Goal: Entertainment & Leisure: Browse casually

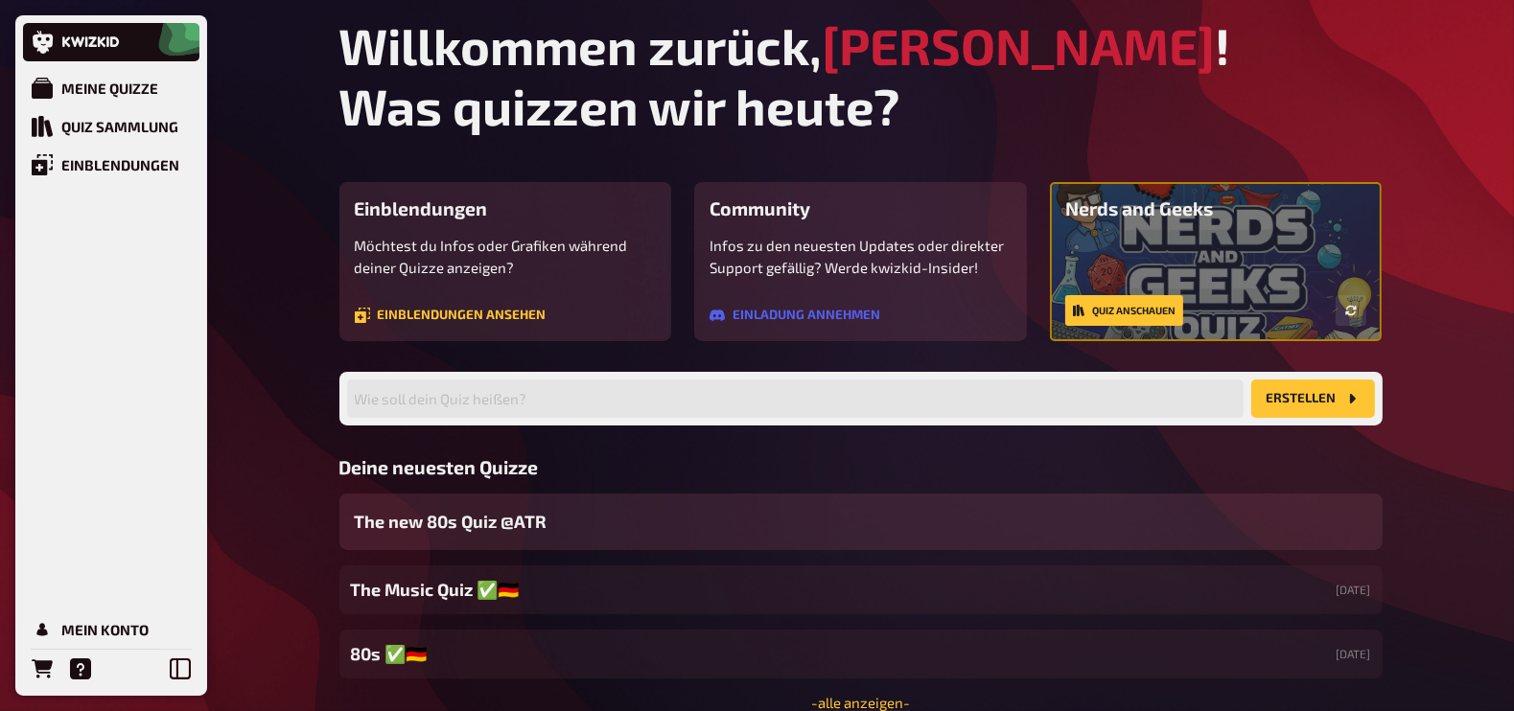
scroll to position [35, 0]
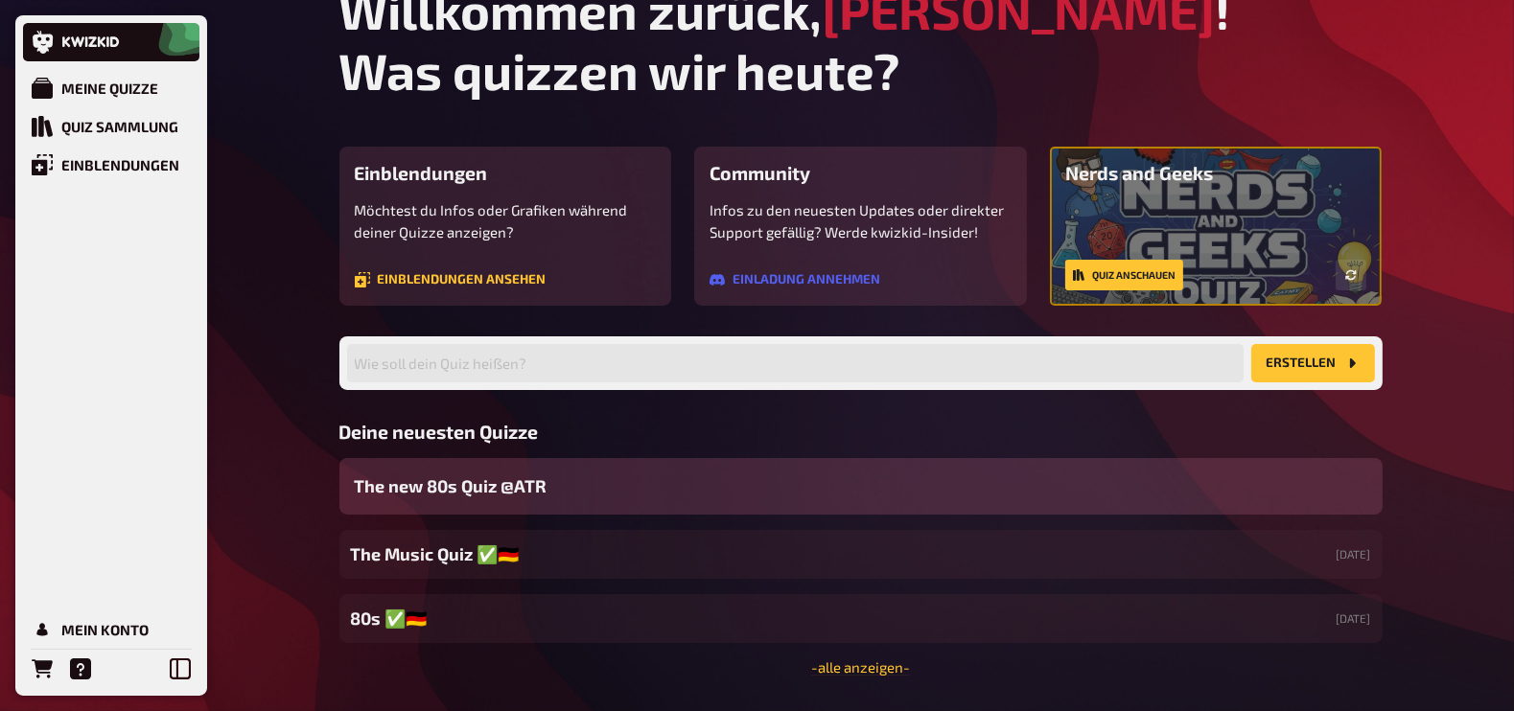
click at [492, 490] on span "The new 80s Quiz @ATR" at bounding box center [451, 487] width 193 height 26
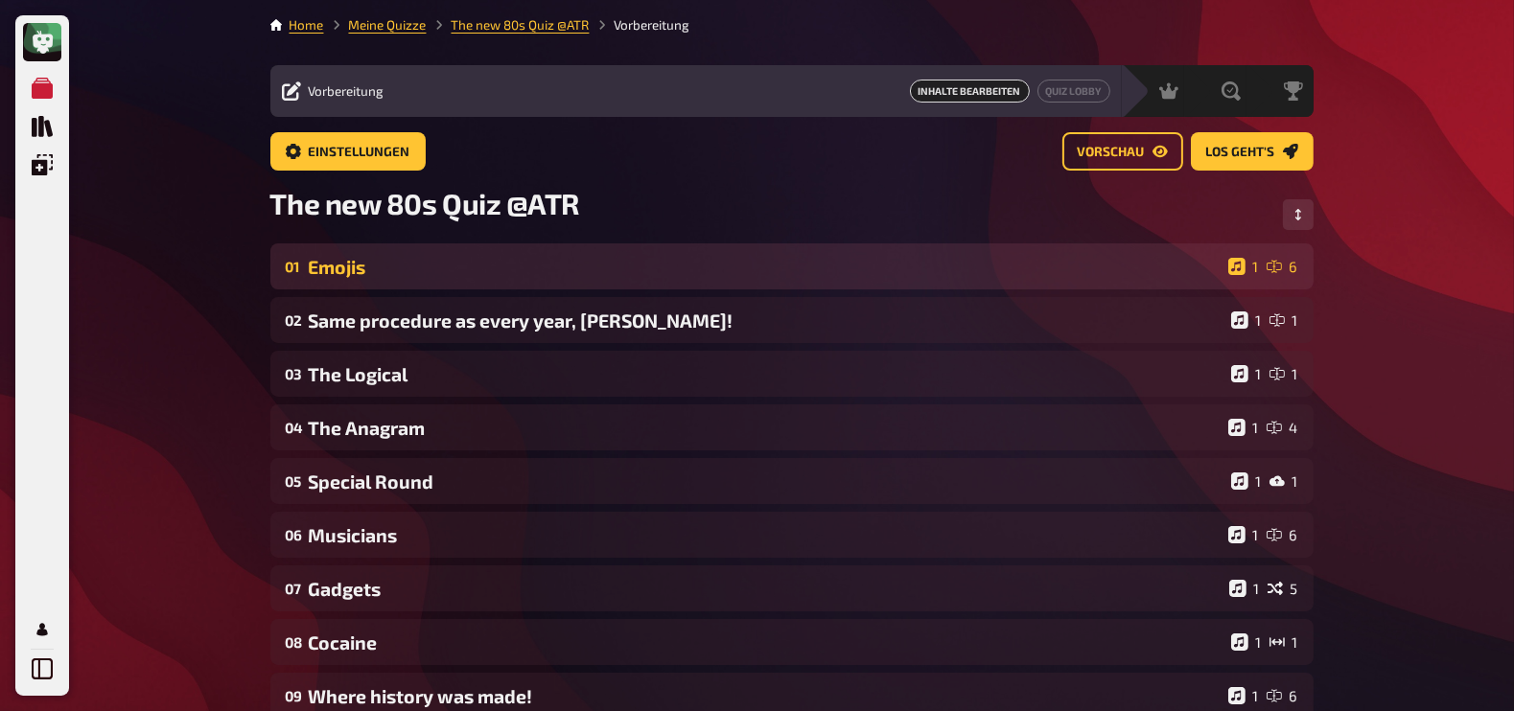
click at [346, 275] on div "Emojis" at bounding box center [765, 267] width 912 height 22
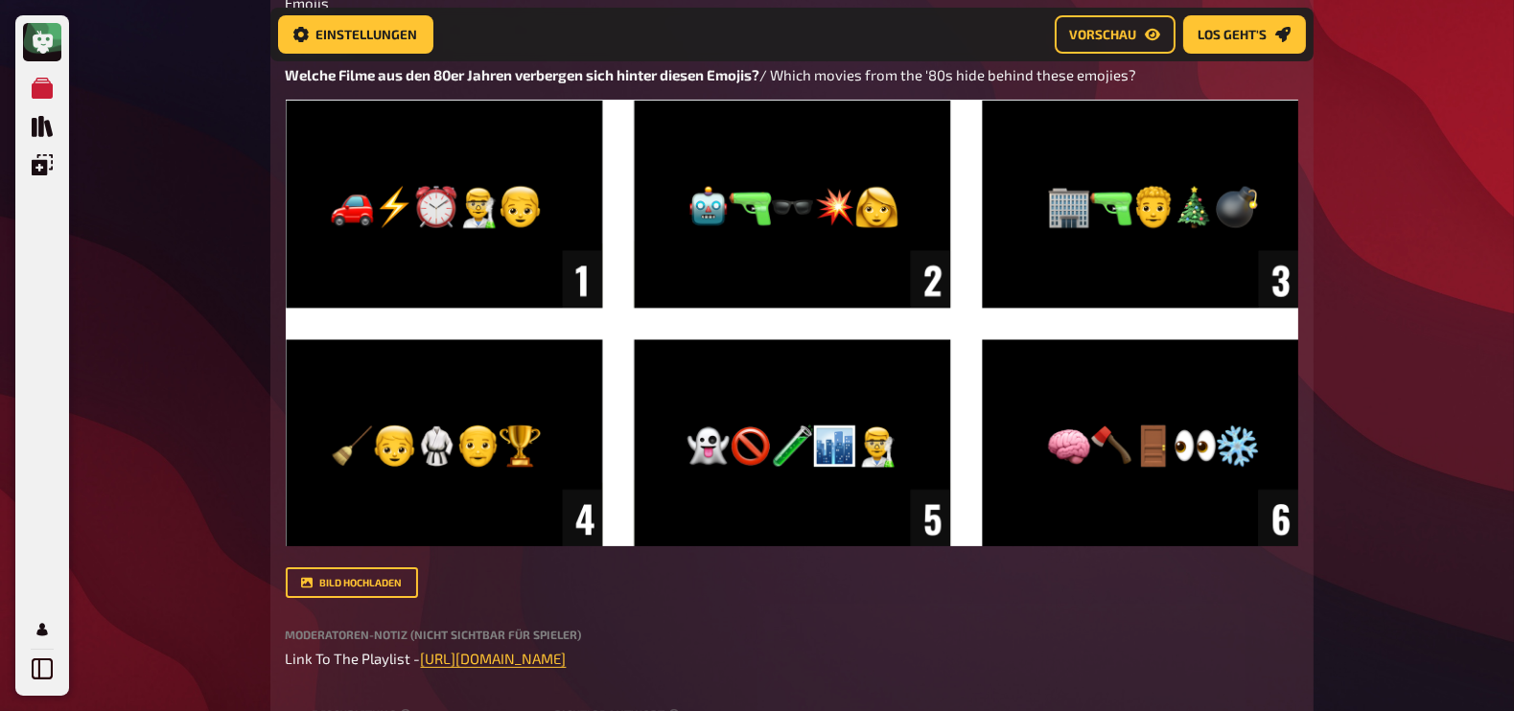
scroll to position [489, 0]
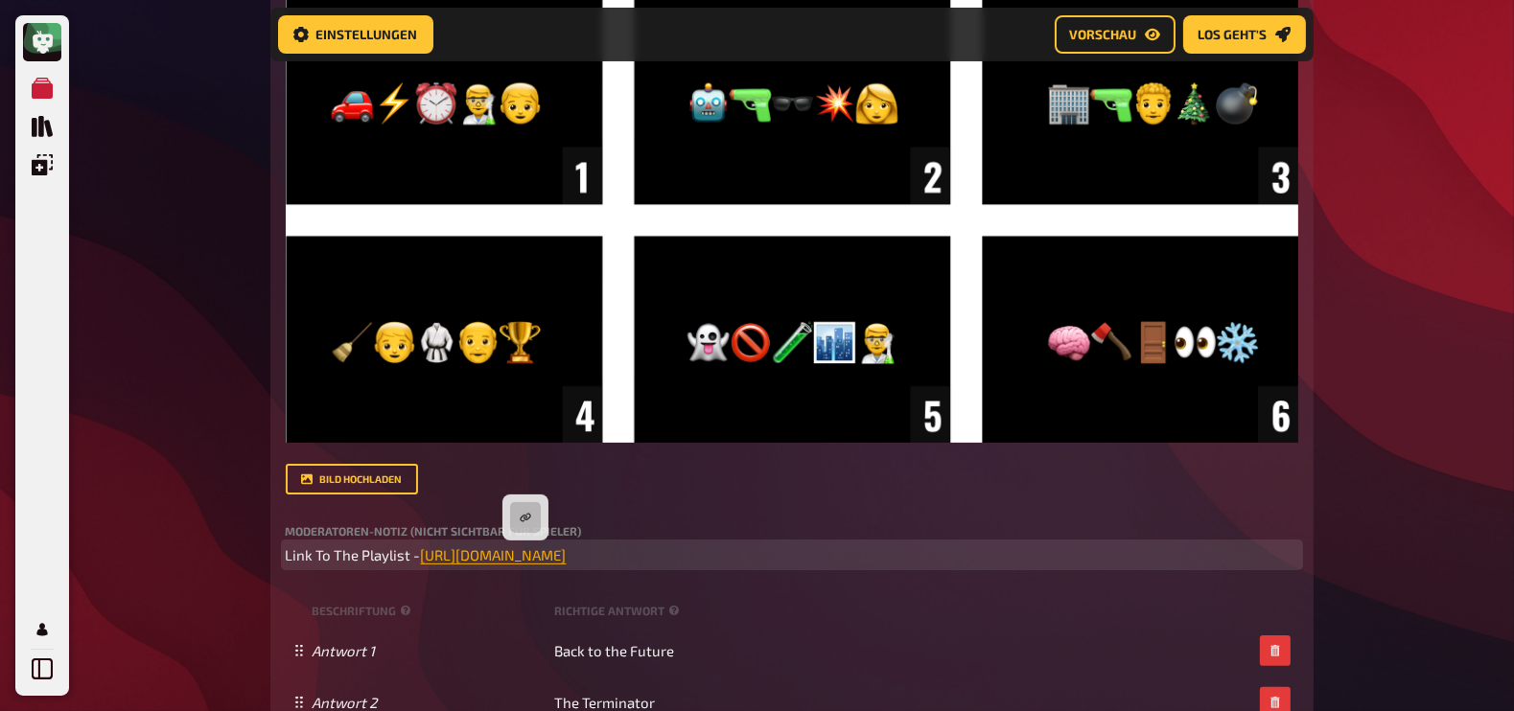
click at [527, 556] on span "[URL][DOMAIN_NAME]" at bounding box center [494, 554] width 146 height 17
click at [523, 508] on button "button" at bounding box center [525, 517] width 31 height 31
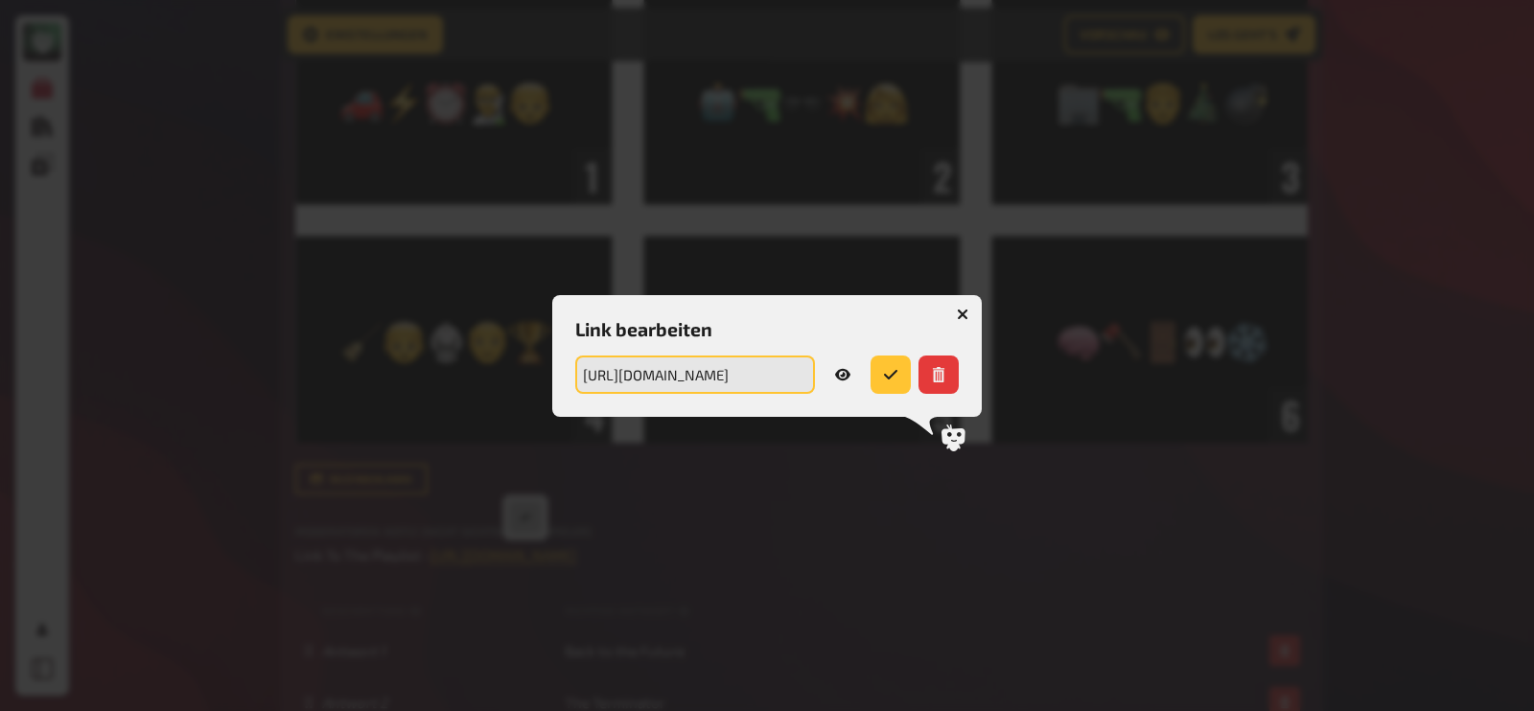
click at [695, 372] on input "[URL][DOMAIN_NAME]" at bounding box center [695, 375] width 240 height 38
click at [969, 313] on button "button" at bounding box center [962, 314] width 31 height 31
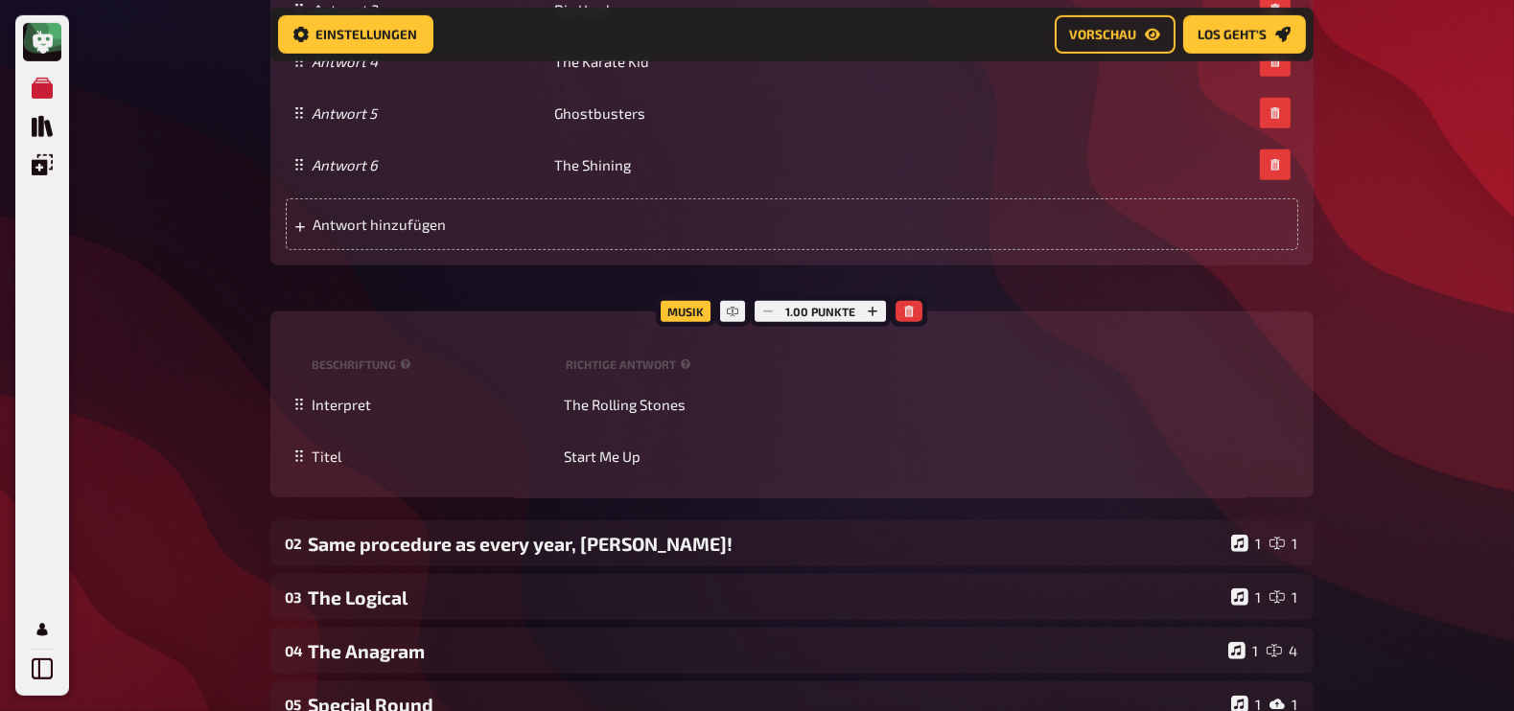
scroll to position [1309, 0]
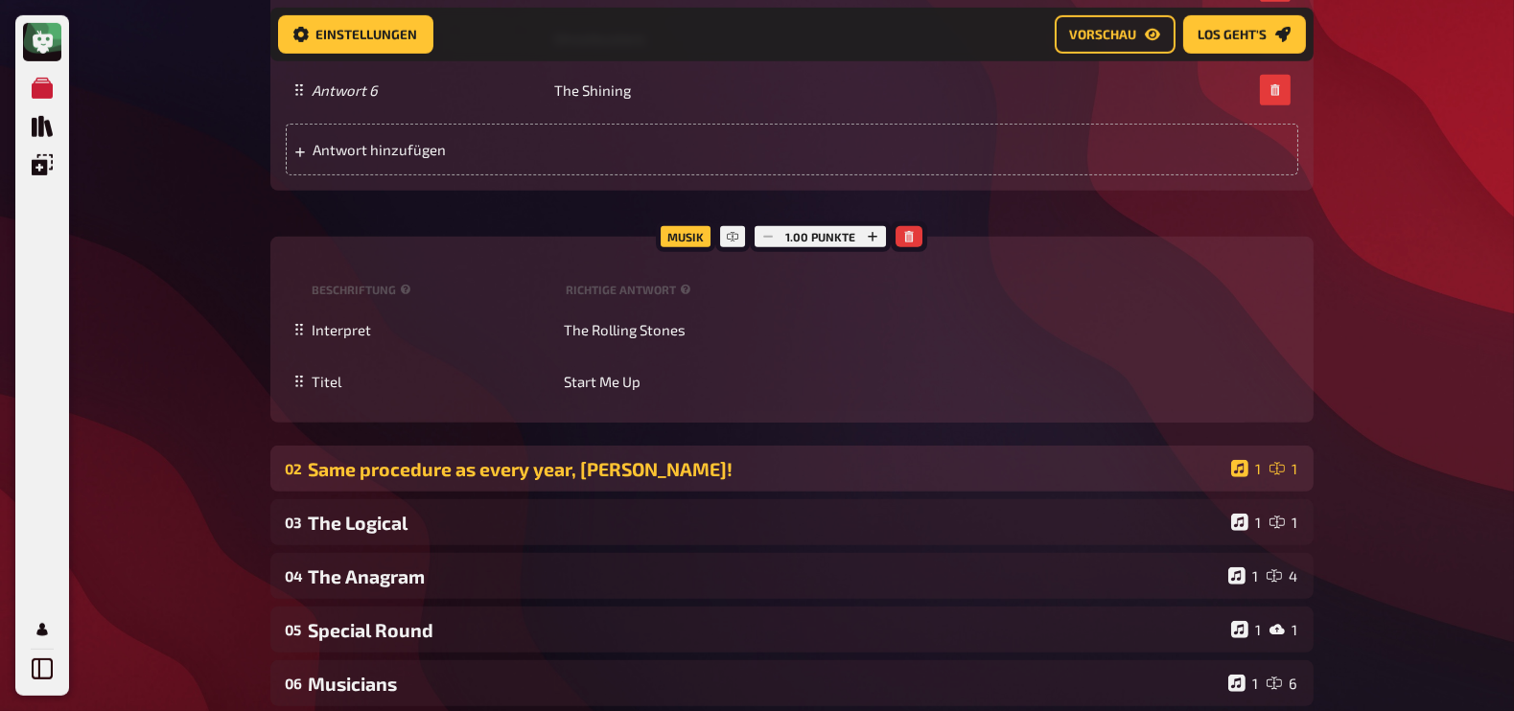
click at [848, 462] on div "Same procedure as every year, [PERSON_NAME]!" at bounding box center [766, 469] width 915 height 22
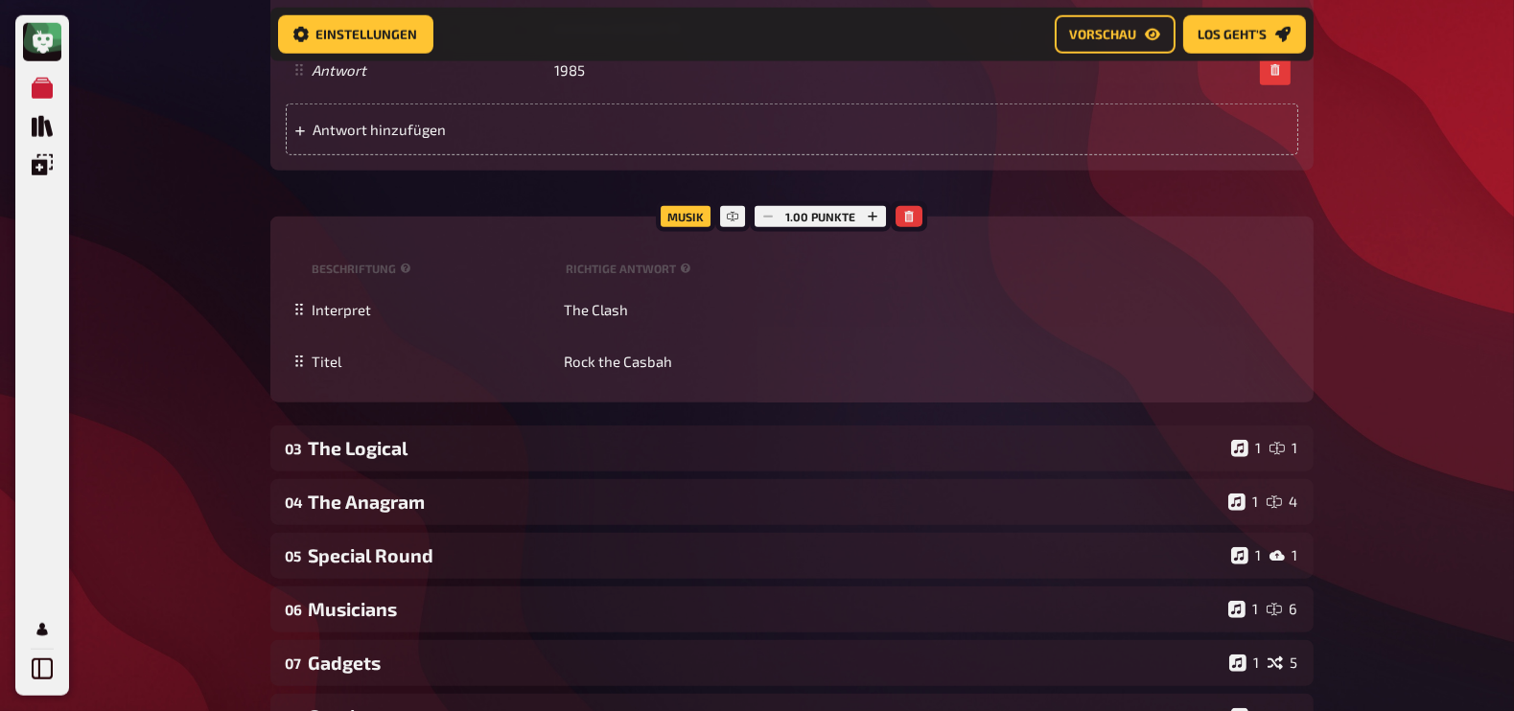
scroll to position [2403, 0]
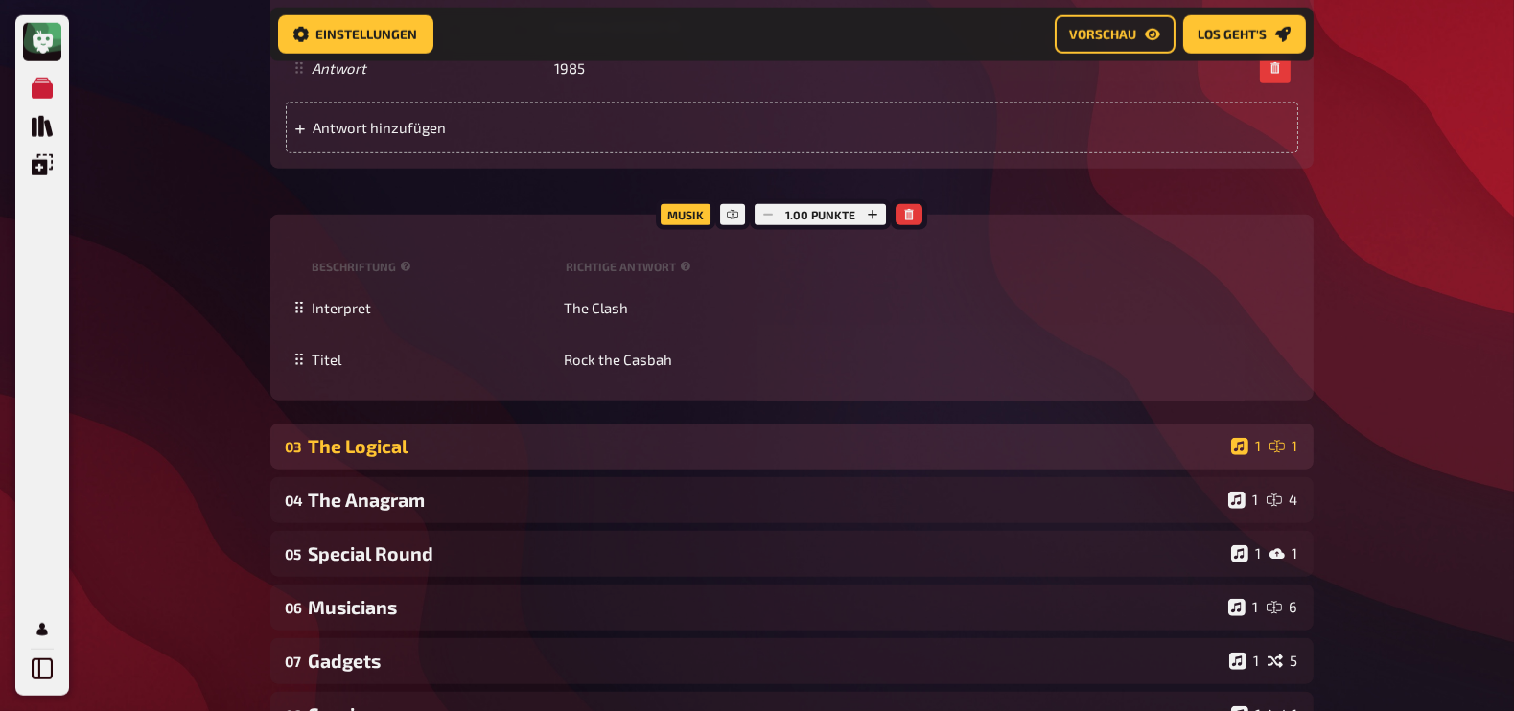
click at [771, 446] on div "The Logical" at bounding box center [766, 446] width 915 height 22
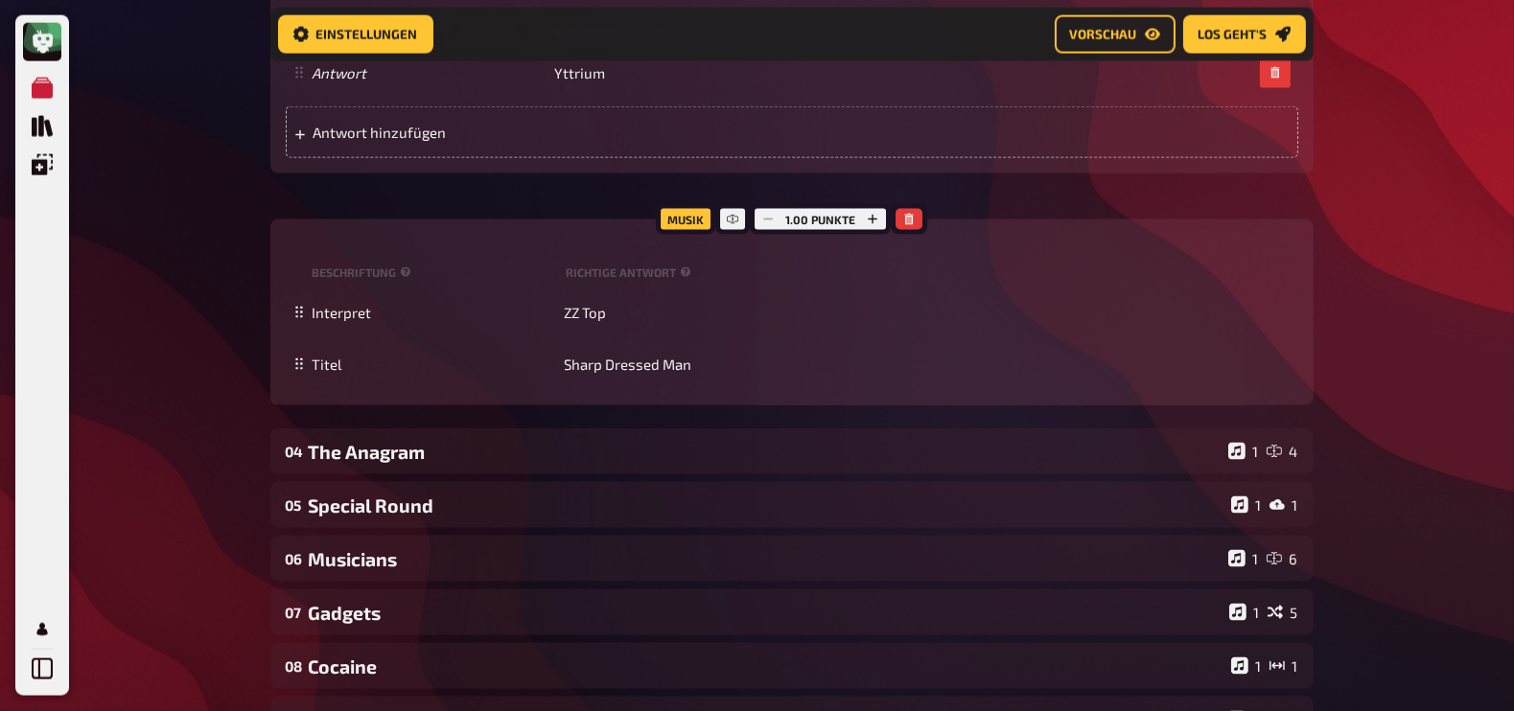
scroll to position [3816, 0]
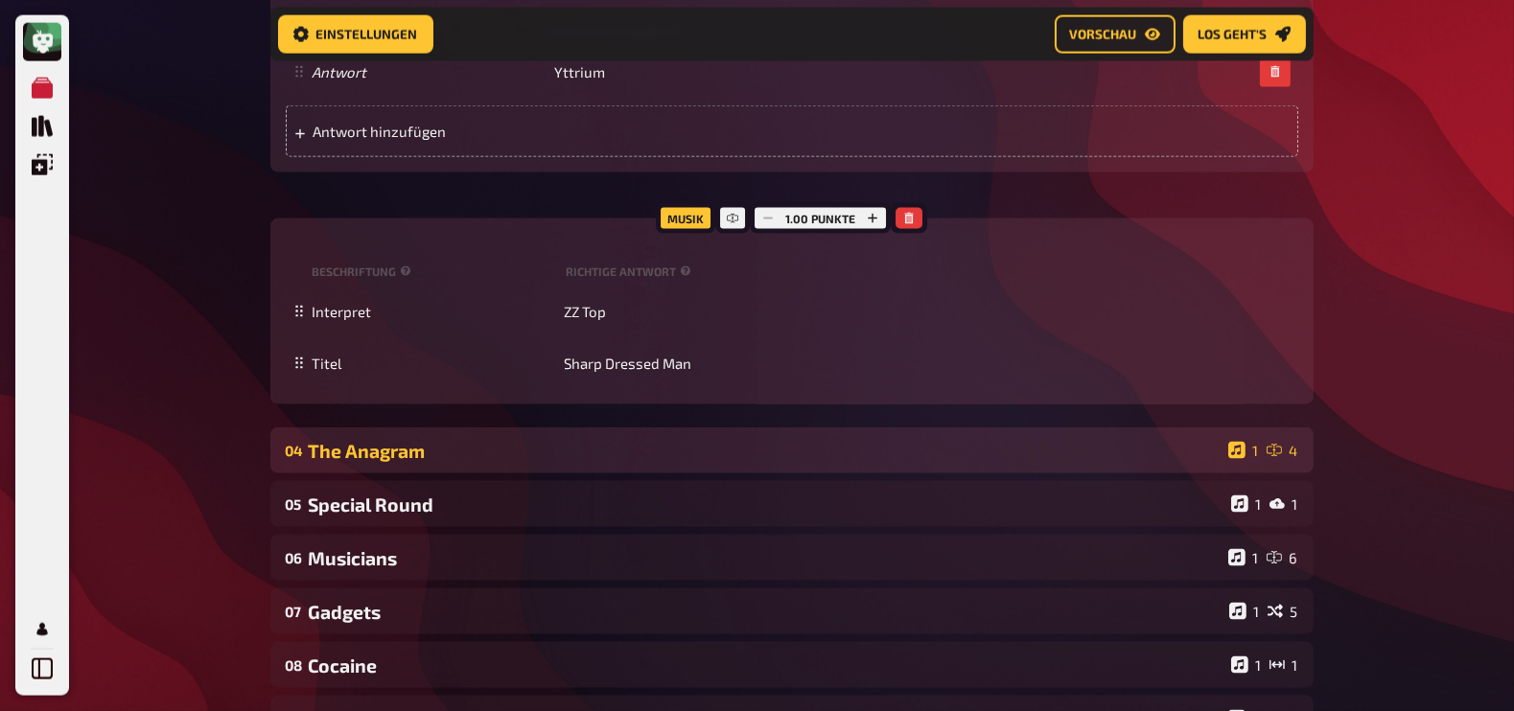
click at [651, 468] on div "04 The Anagram 1 4" at bounding box center [791, 451] width 1043 height 46
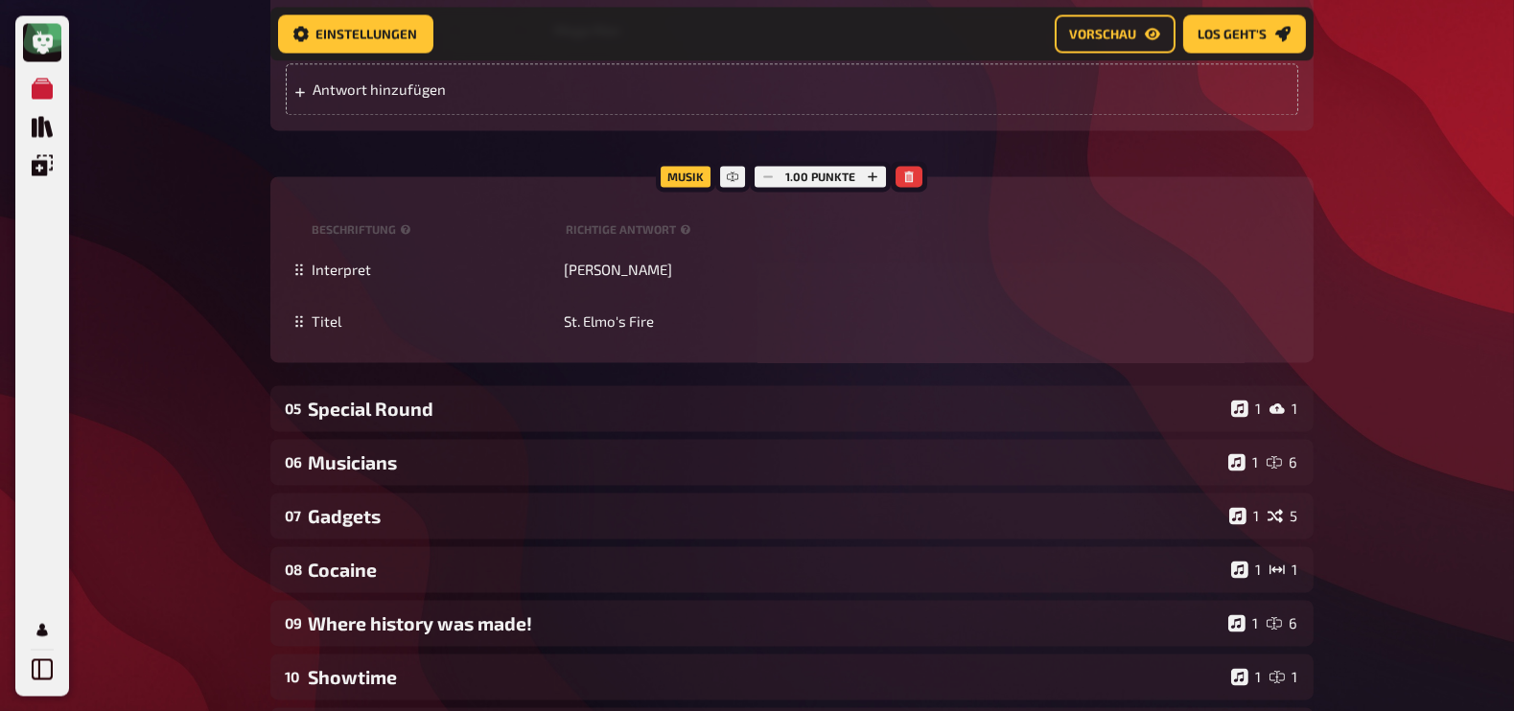
scroll to position [4717, 0]
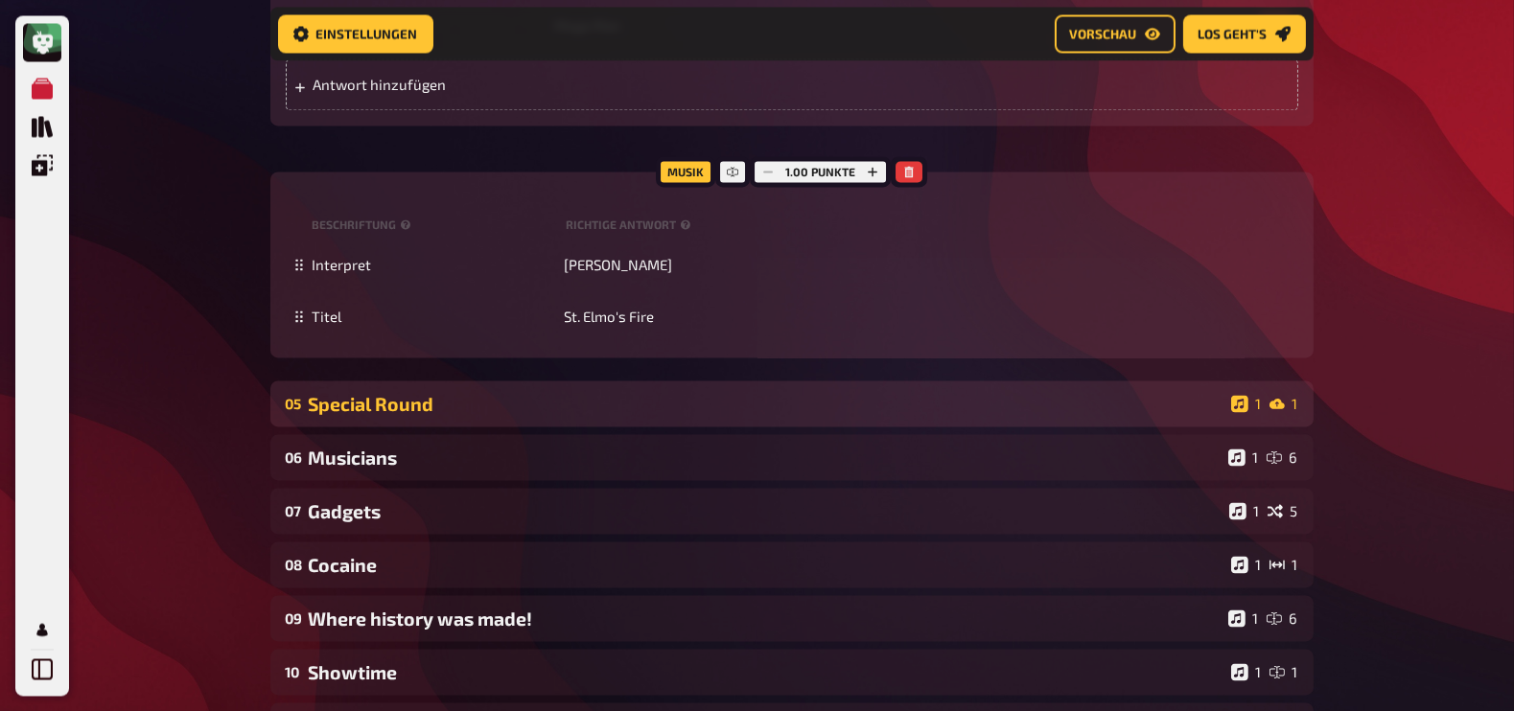
click at [545, 411] on div "Special Round" at bounding box center [766, 404] width 915 height 22
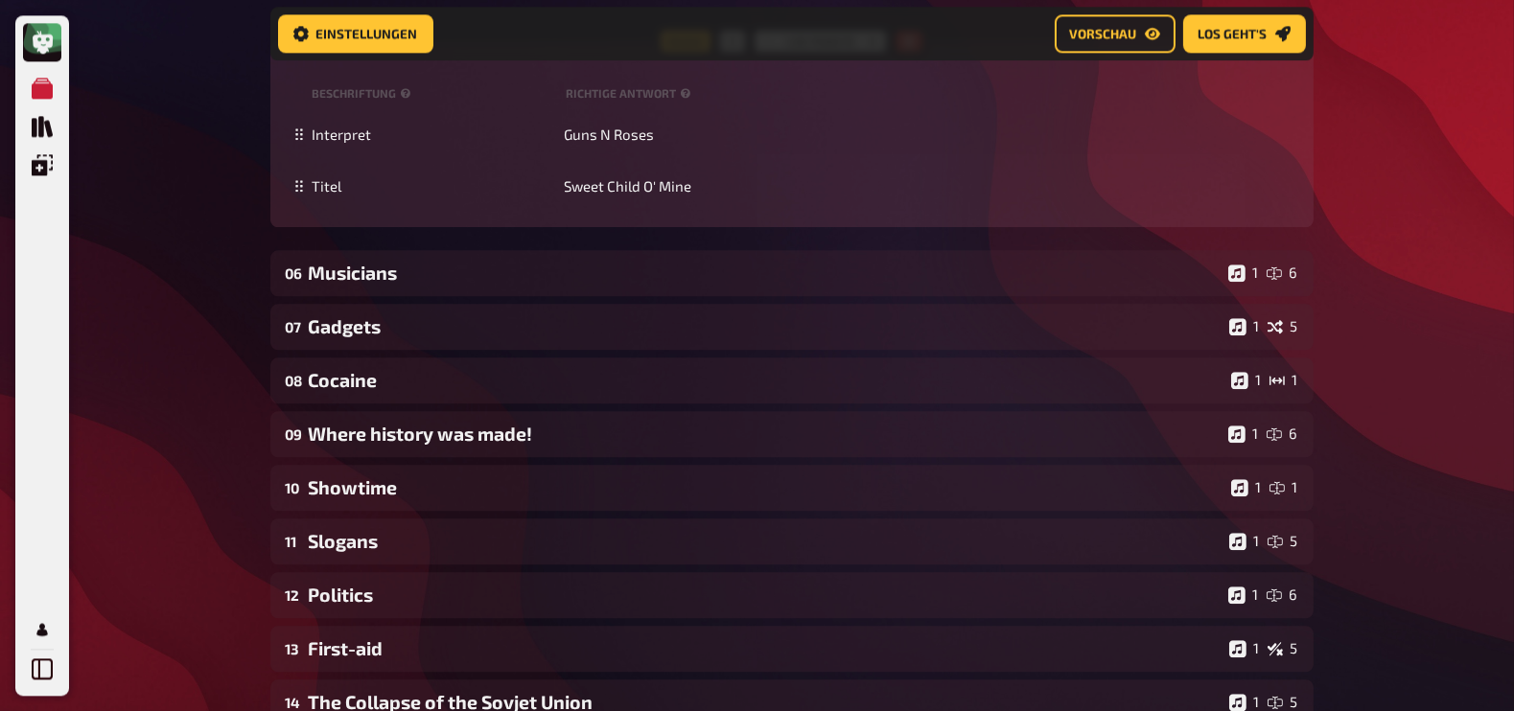
scroll to position [6163, 0]
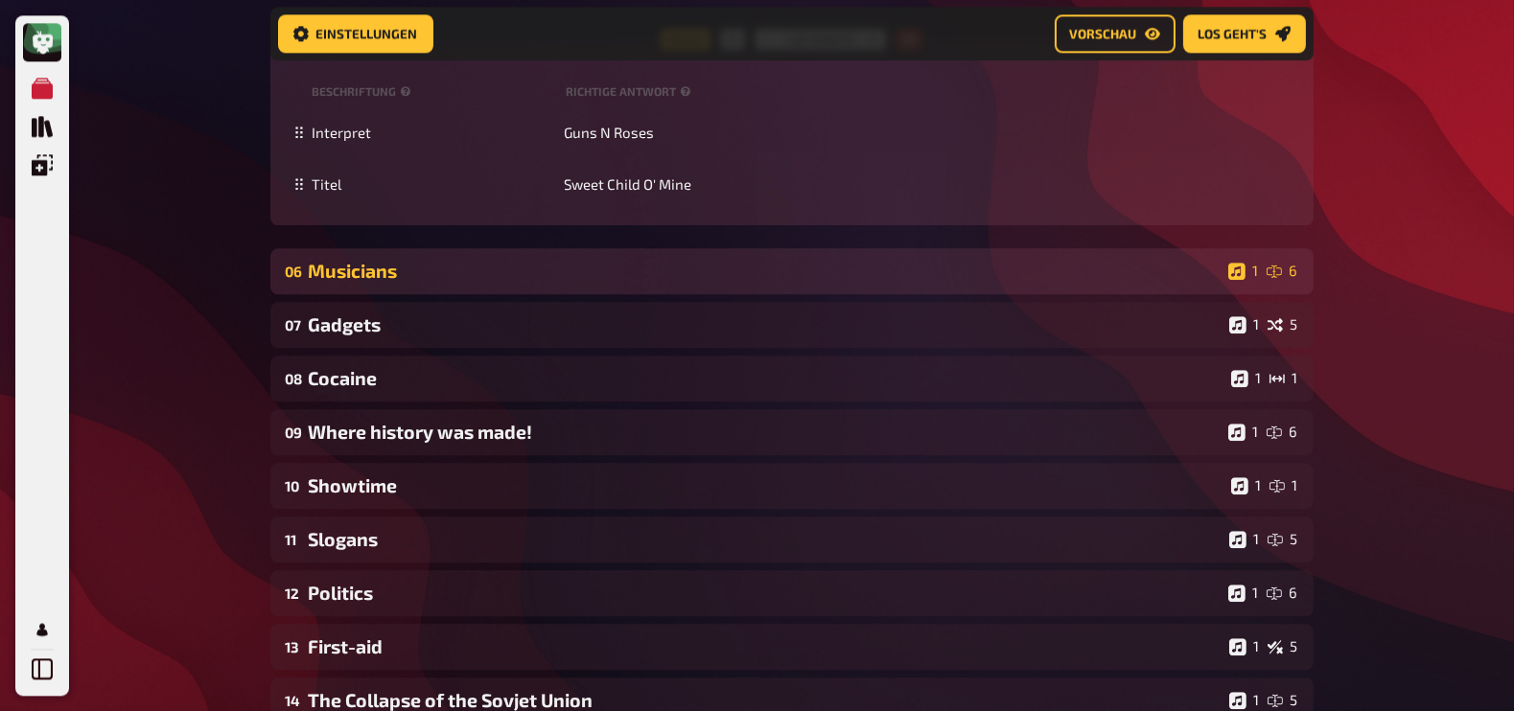
click at [450, 288] on div "06 Musicians 1 6" at bounding box center [791, 271] width 1043 height 46
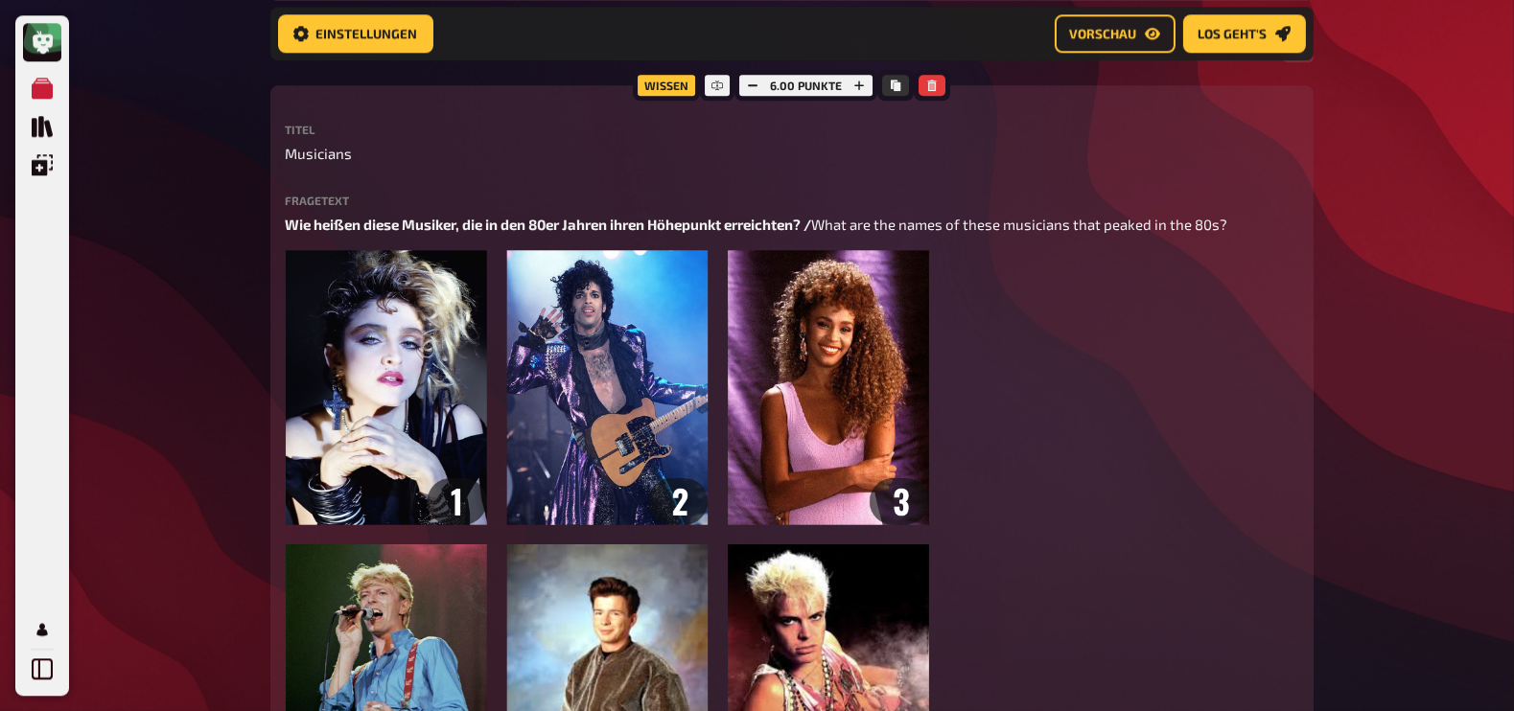
scroll to position [6401, 0]
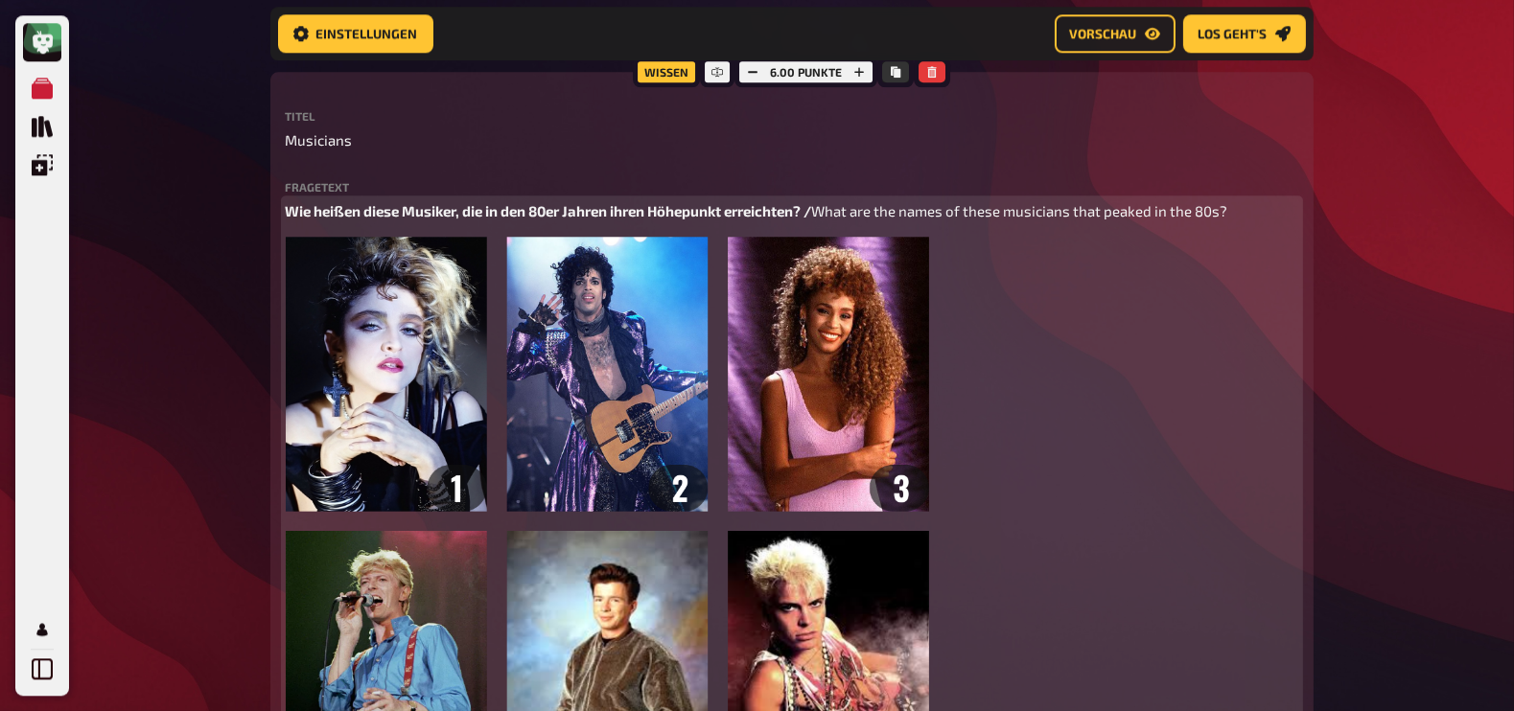
click at [460, 213] on span "Wie heißen diese Musiker, die in den 80er Jahren ihren Höhepunkt erreichten? /" at bounding box center [549, 210] width 526 height 17
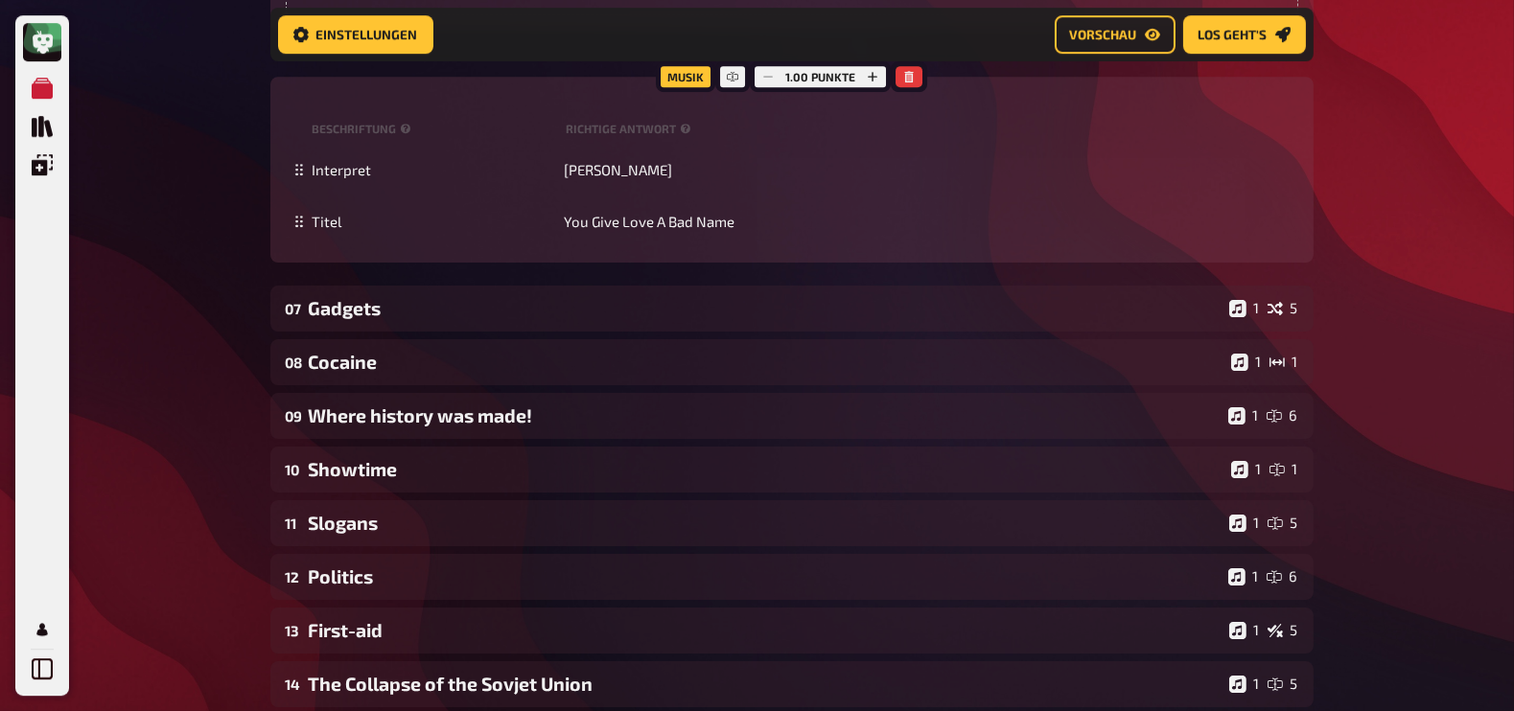
scroll to position [7731, 0]
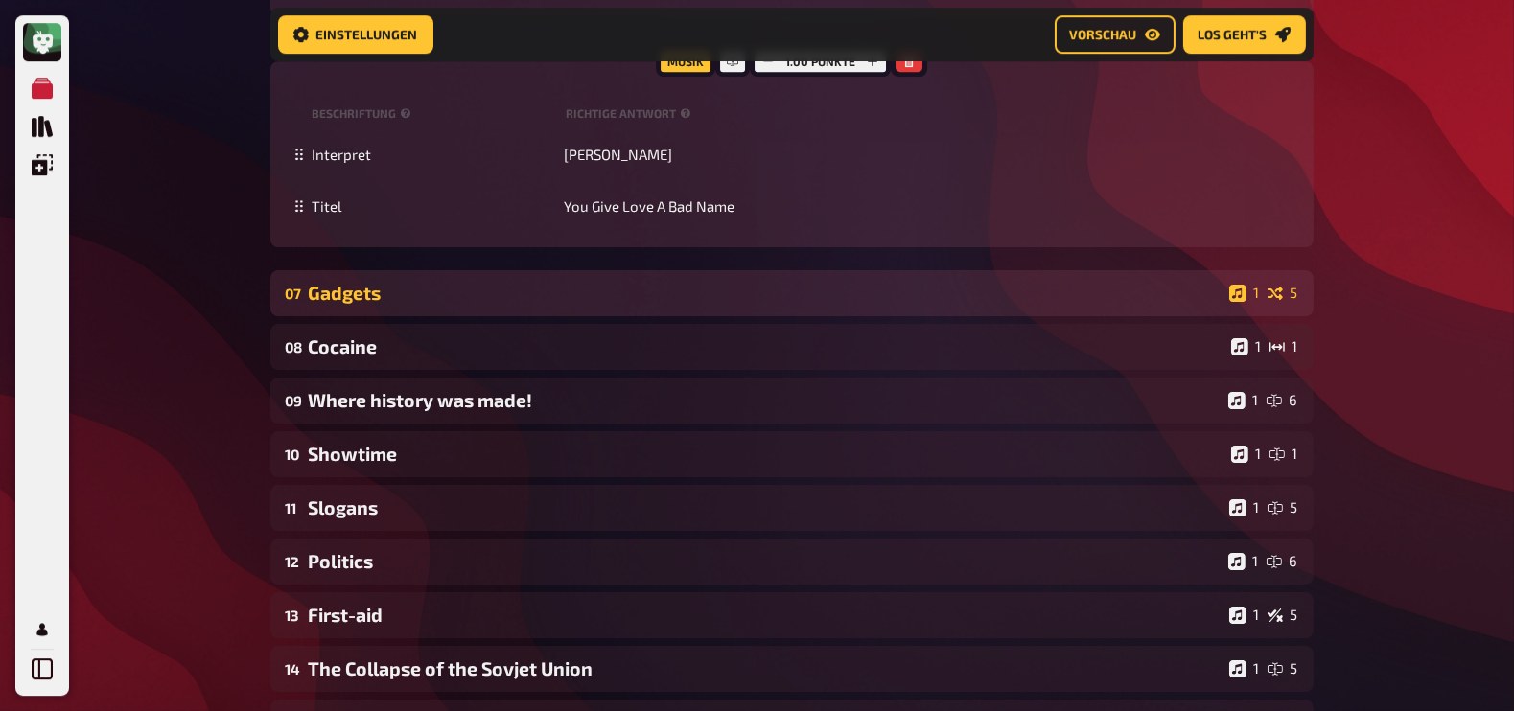
click at [476, 288] on div "Gadgets" at bounding box center [765, 293] width 913 height 22
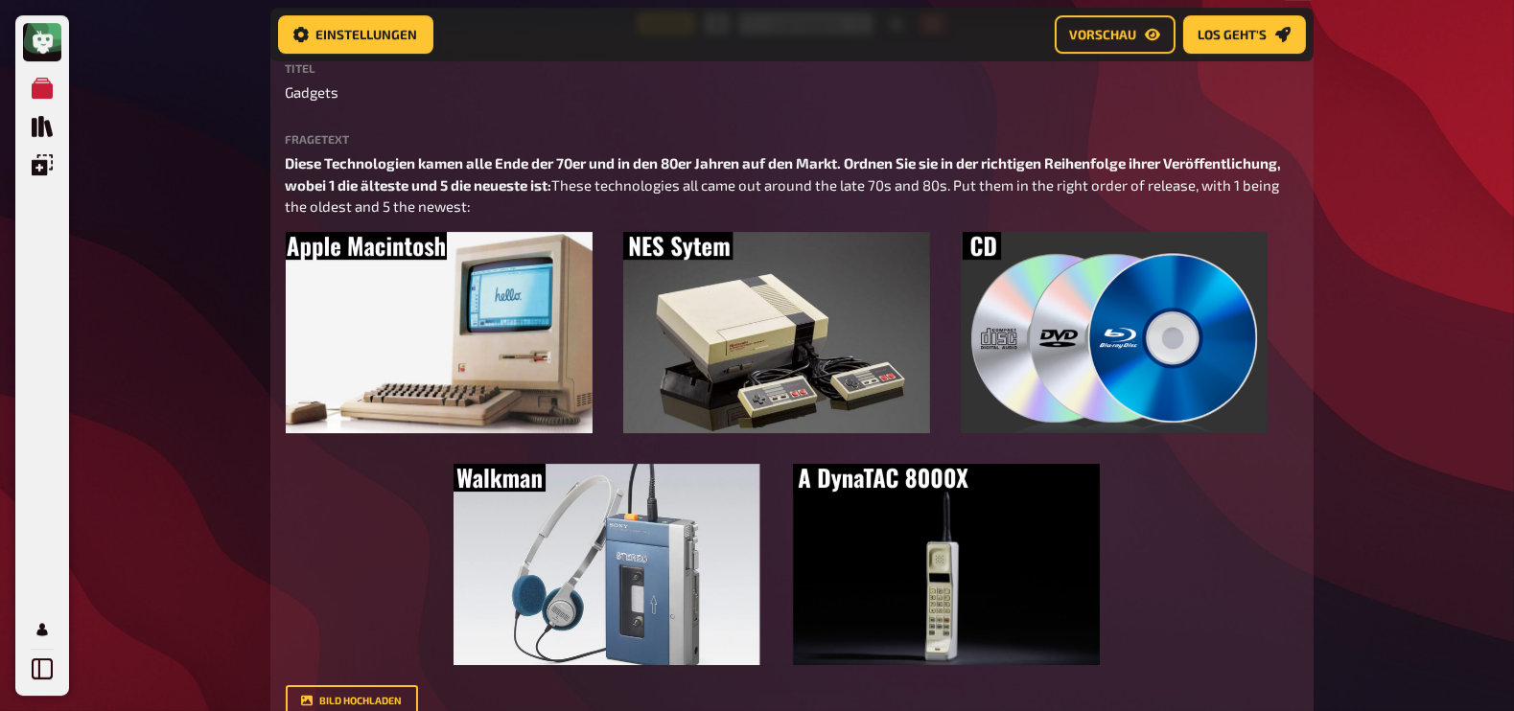
scroll to position [8039, 0]
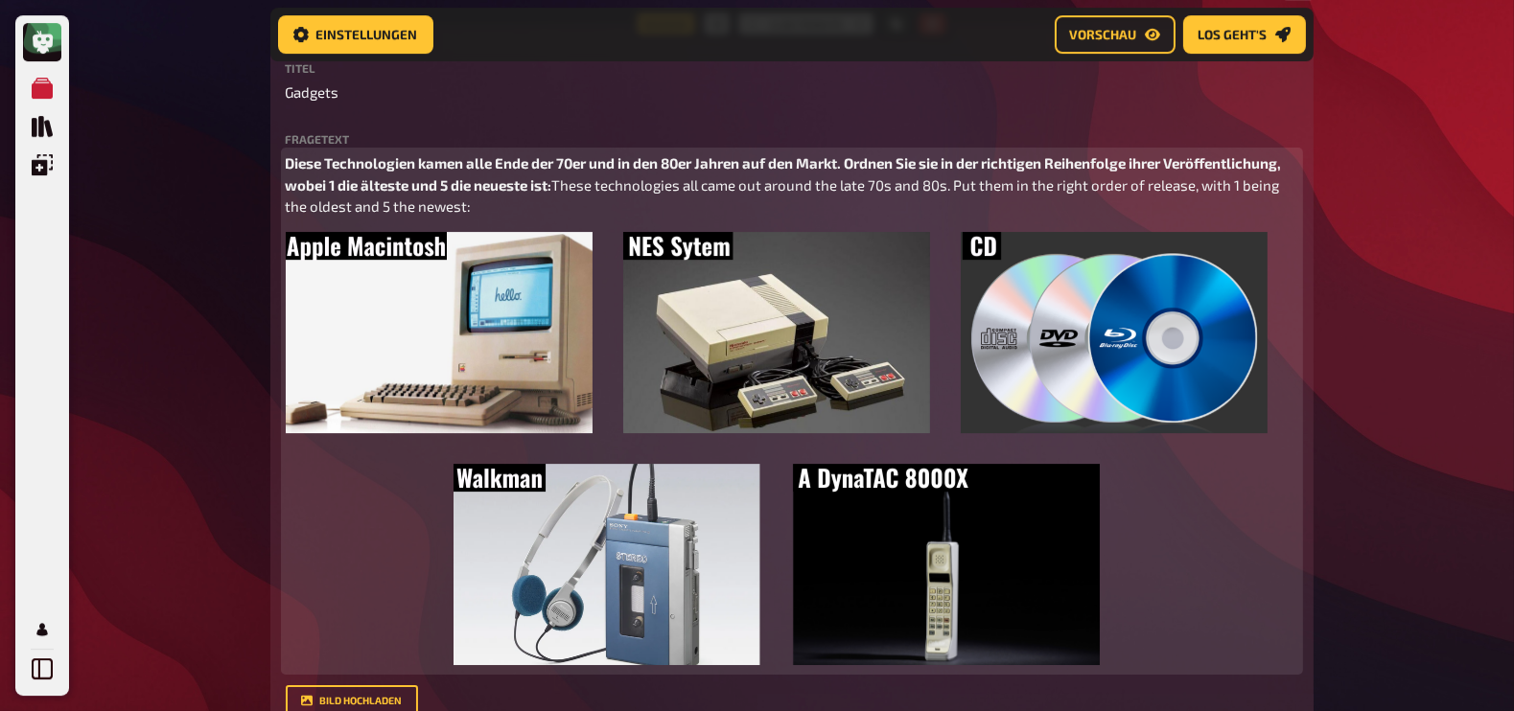
click at [921, 162] on span "Diese Technologien kamen alle Ende der 70er und in den 80er Jahren auf den Mark…" at bounding box center [785, 173] width 999 height 39
click at [369, 184] on span "Diese Technologien kamen alle Ende der 70er und in den 80er Jahren auf den Mark…" at bounding box center [772, 173] width 973 height 39
click at [493, 184] on span "Diese Technologien kamen alle Ende der 70er und in den 80er Jahren auf den Mark…" at bounding box center [772, 173] width 973 height 39
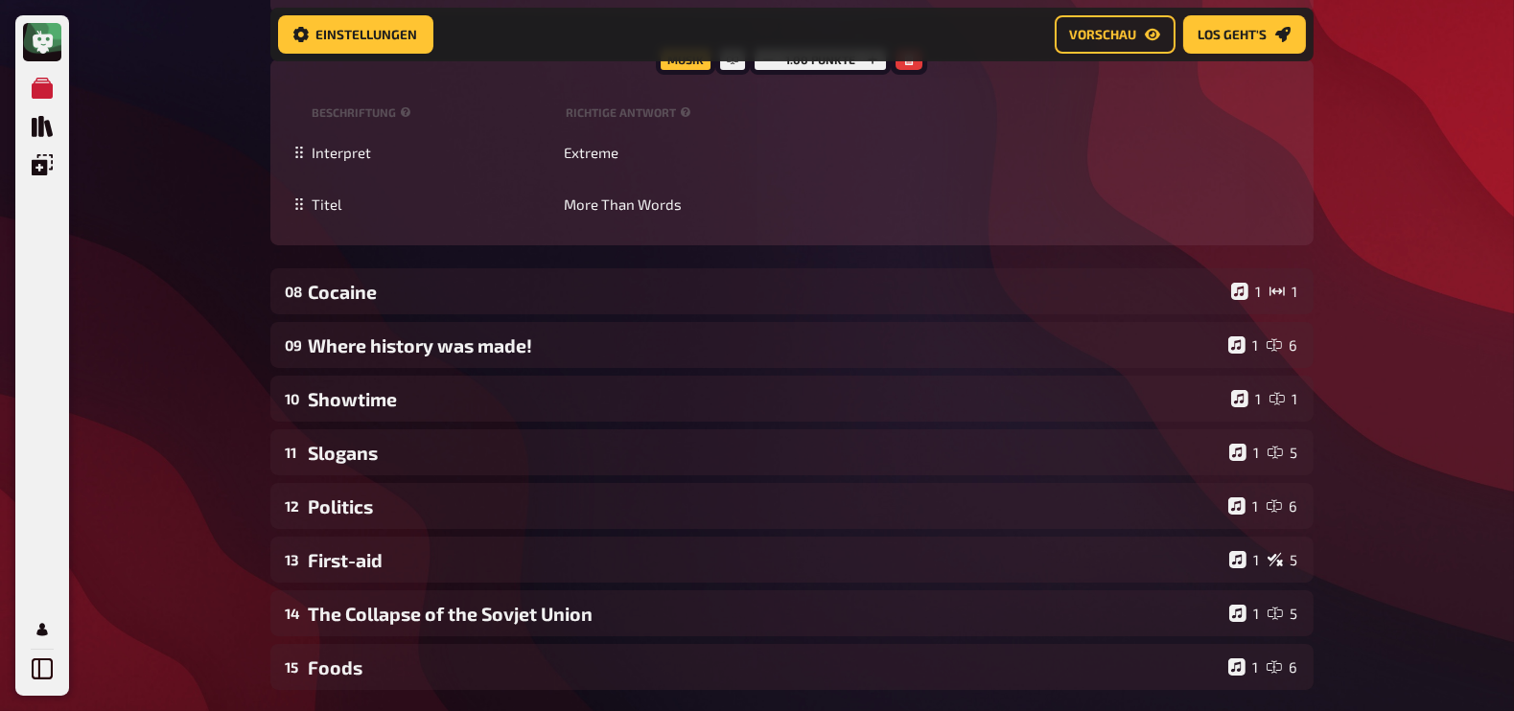
scroll to position [9389, 0]
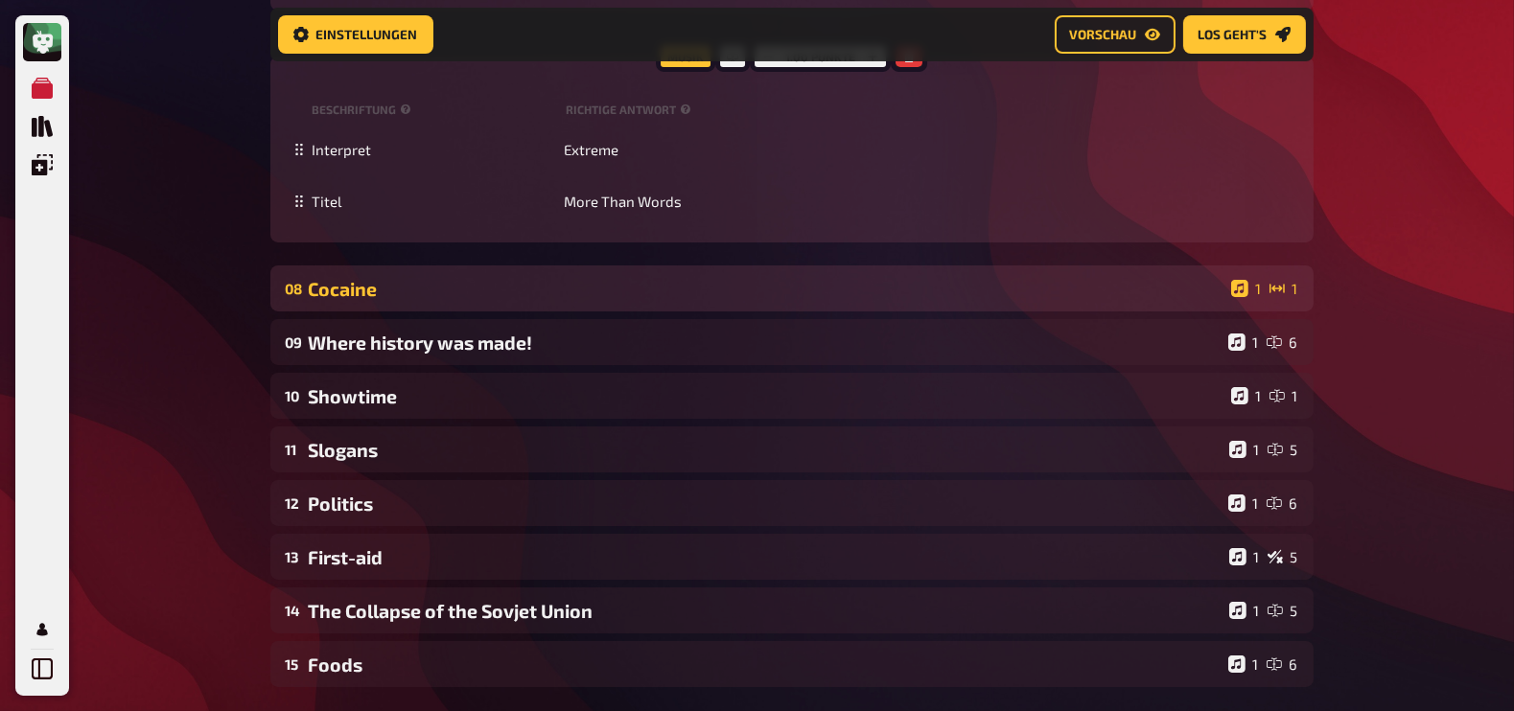
click at [393, 304] on div "08 Cocaine 1 1" at bounding box center [791, 289] width 1043 height 46
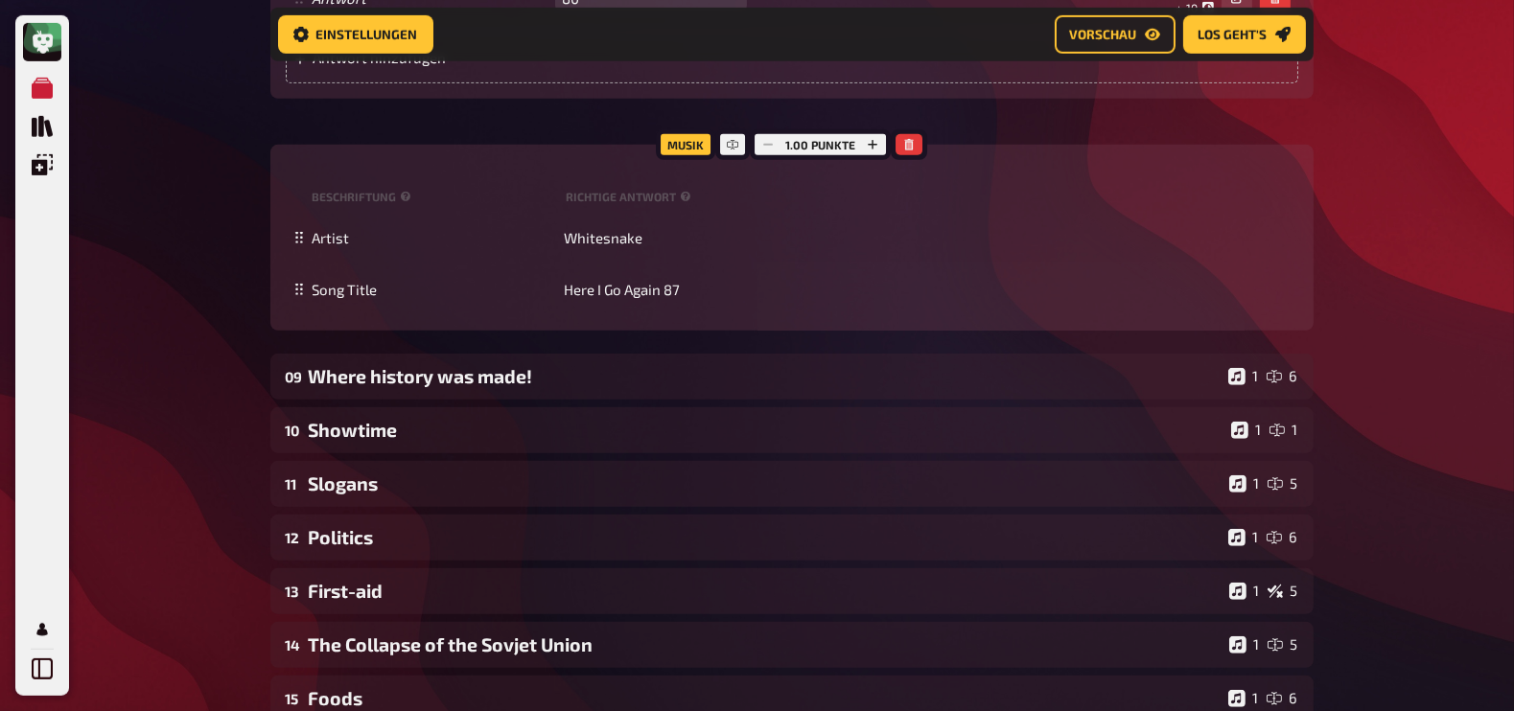
scroll to position [10613, 0]
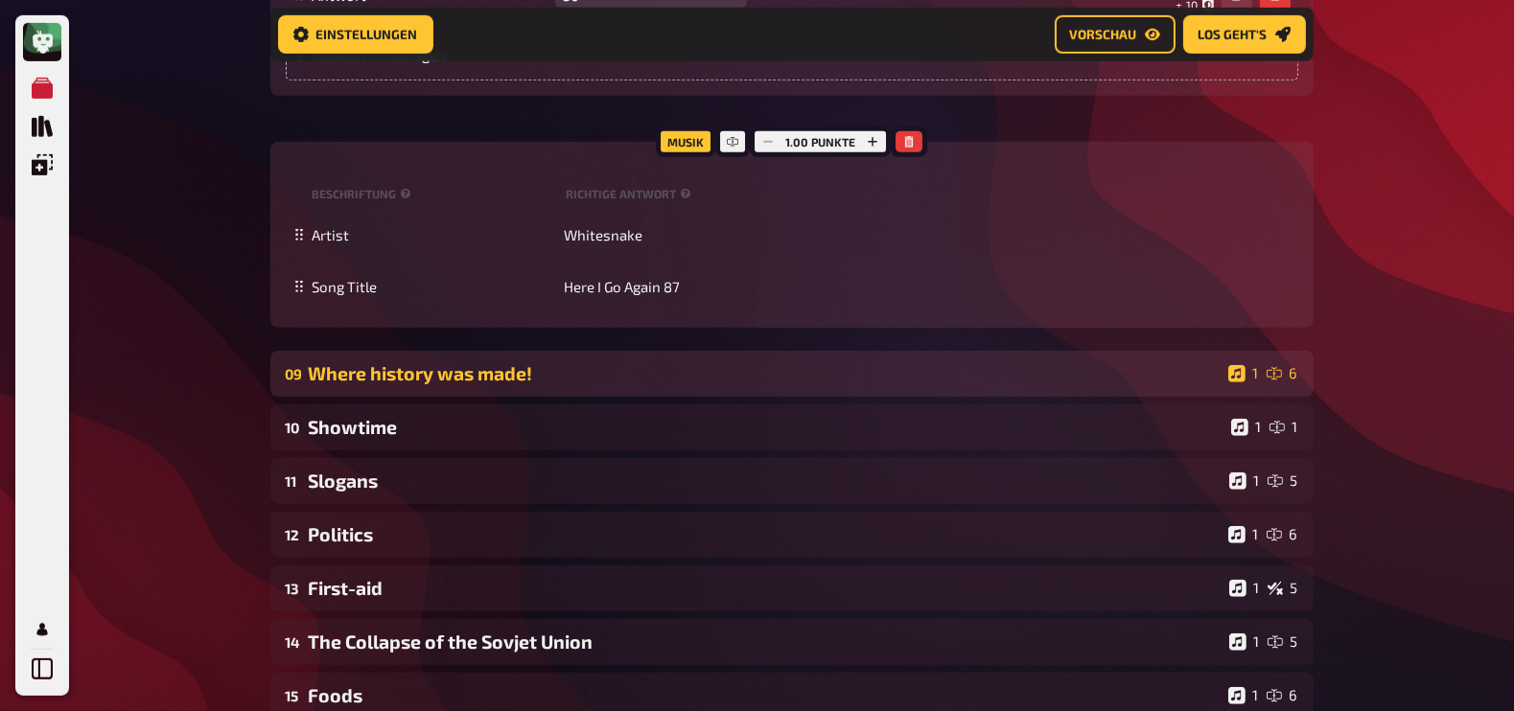
click at [507, 362] on div "Where history was made!" at bounding box center [765, 373] width 912 height 22
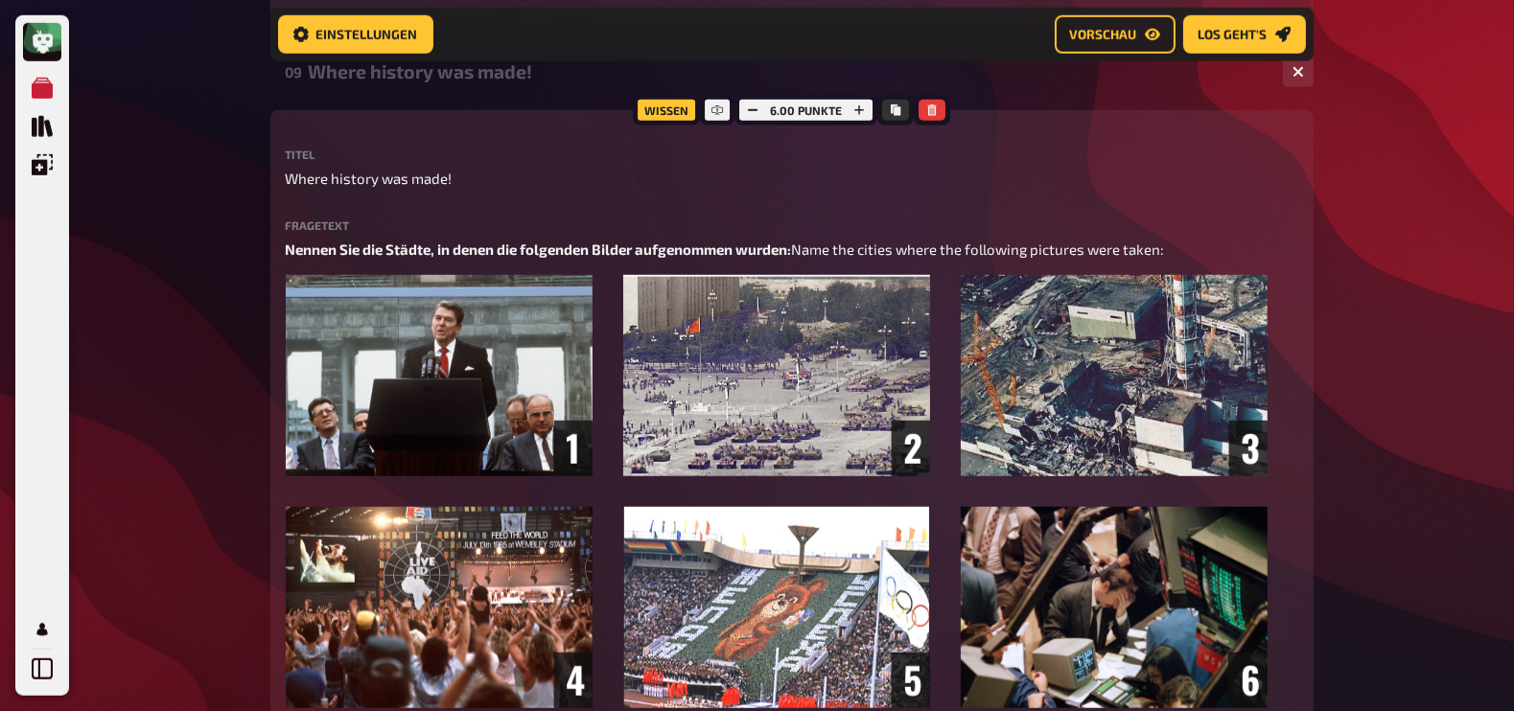
scroll to position [10934, 0]
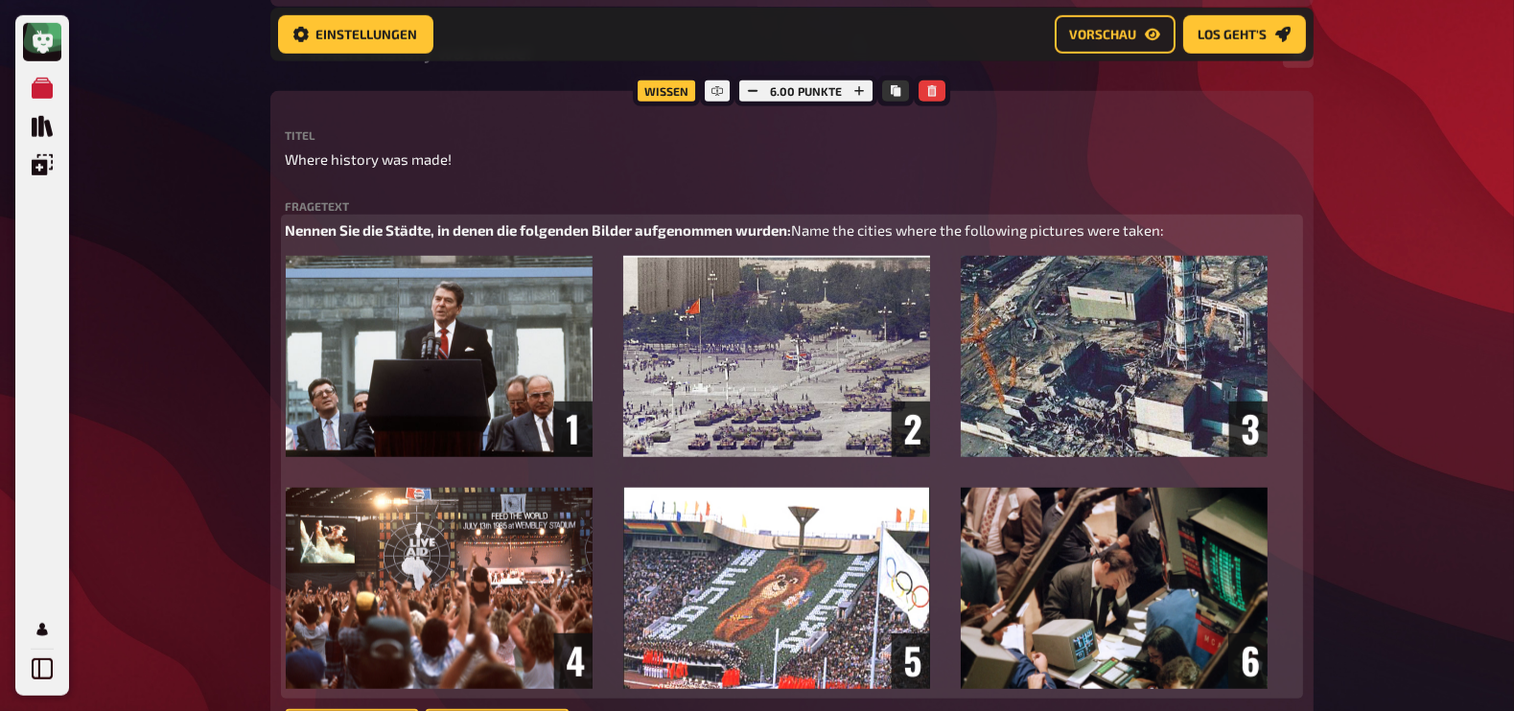
click at [352, 227] on span "Nennen Sie die Städte, in denen die folgenden Bilder aufgenommen wurden:" at bounding box center [539, 229] width 506 height 17
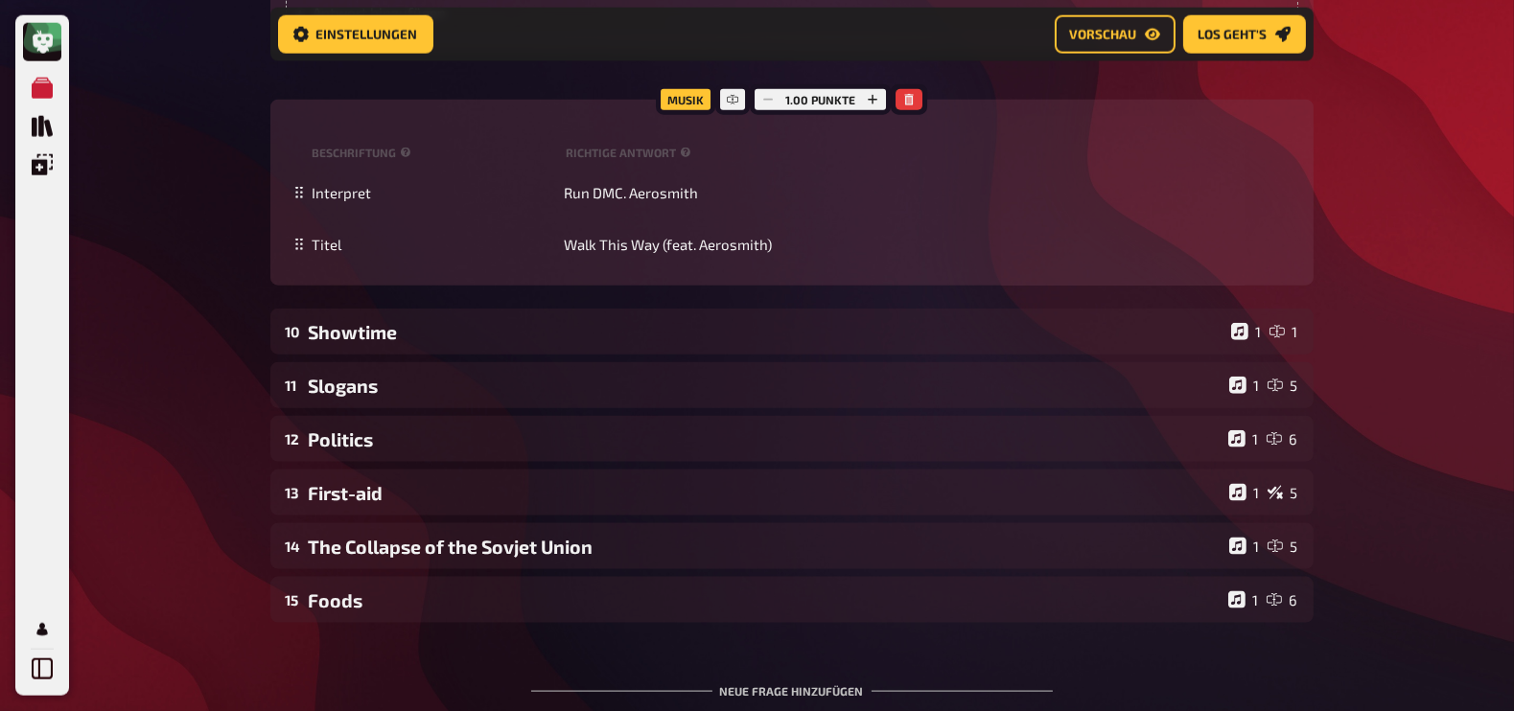
scroll to position [12067, 0]
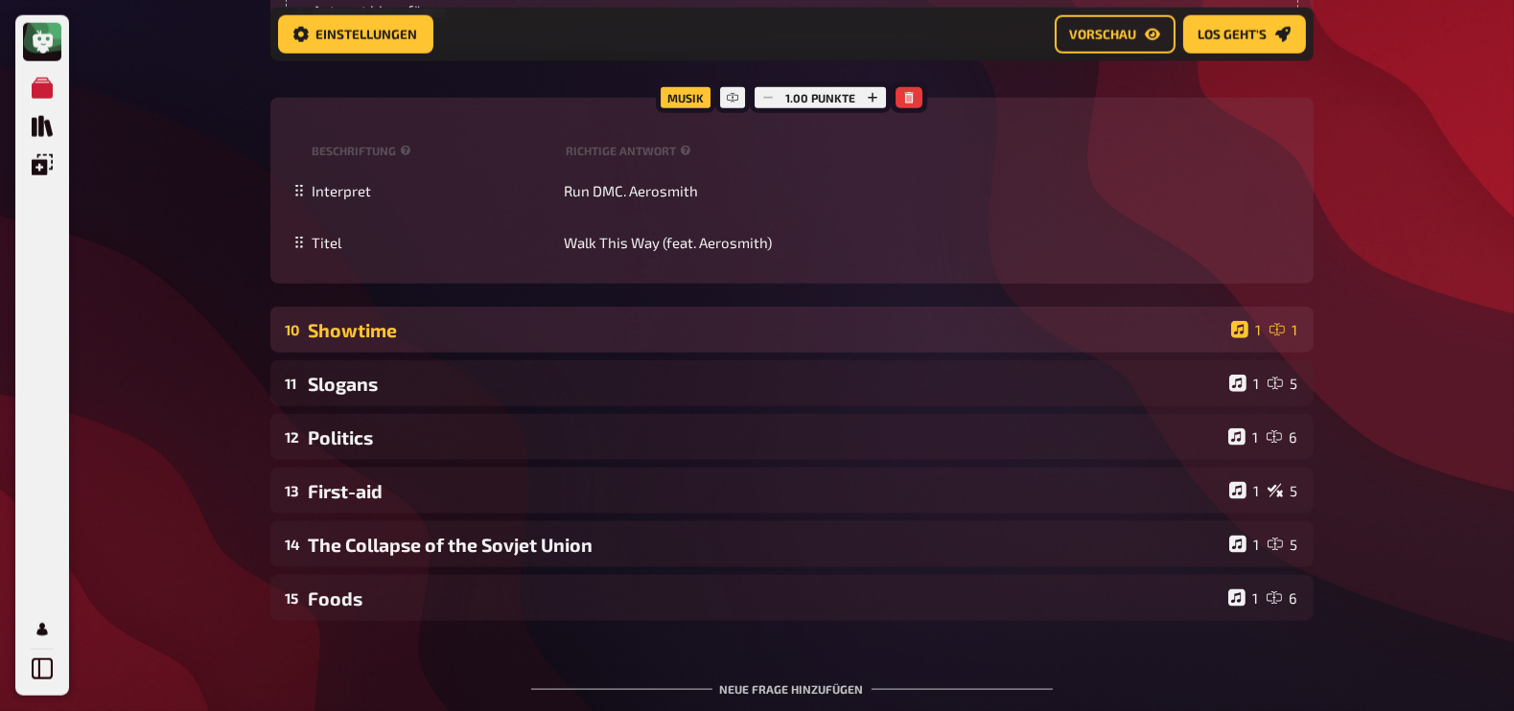
click at [806, 341] on div "Showtime" at bounding box center [766, 330] width 915 height 22
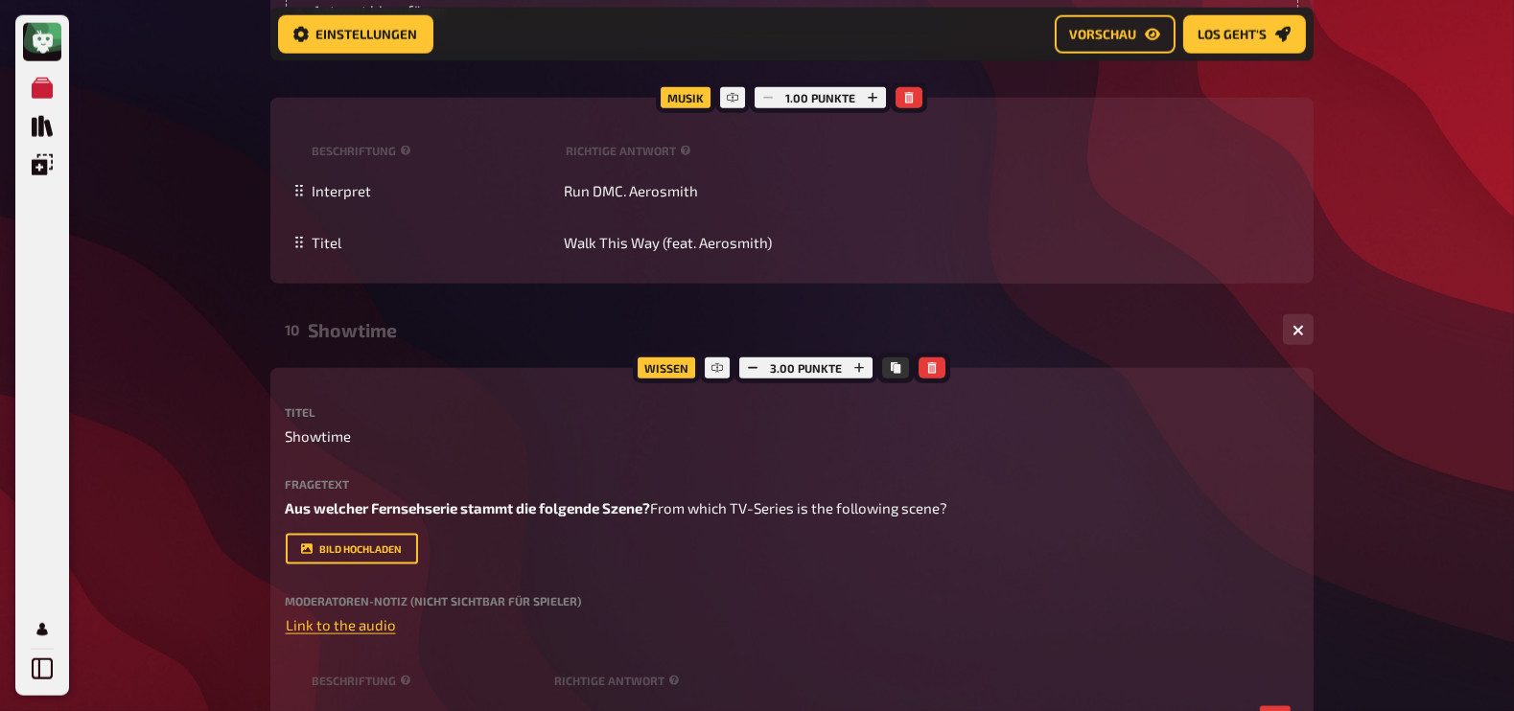
scroll to position [12291, 0]
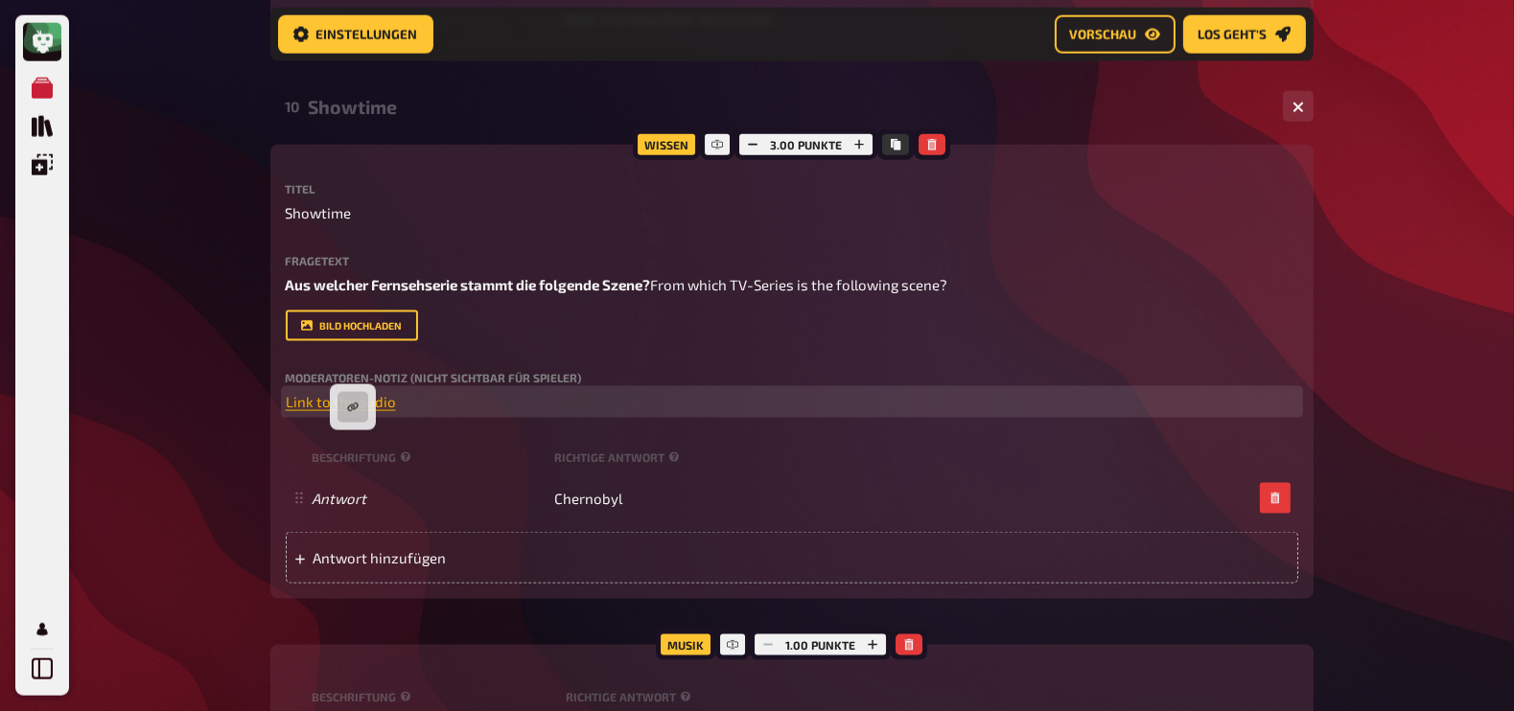
click at [351, 410] on span "Link to the audio" at bounding box center [341, 401] width 110 height 17
click at [349, 409] on icon "button" at bounding box center [353, 408] width 12 height 12
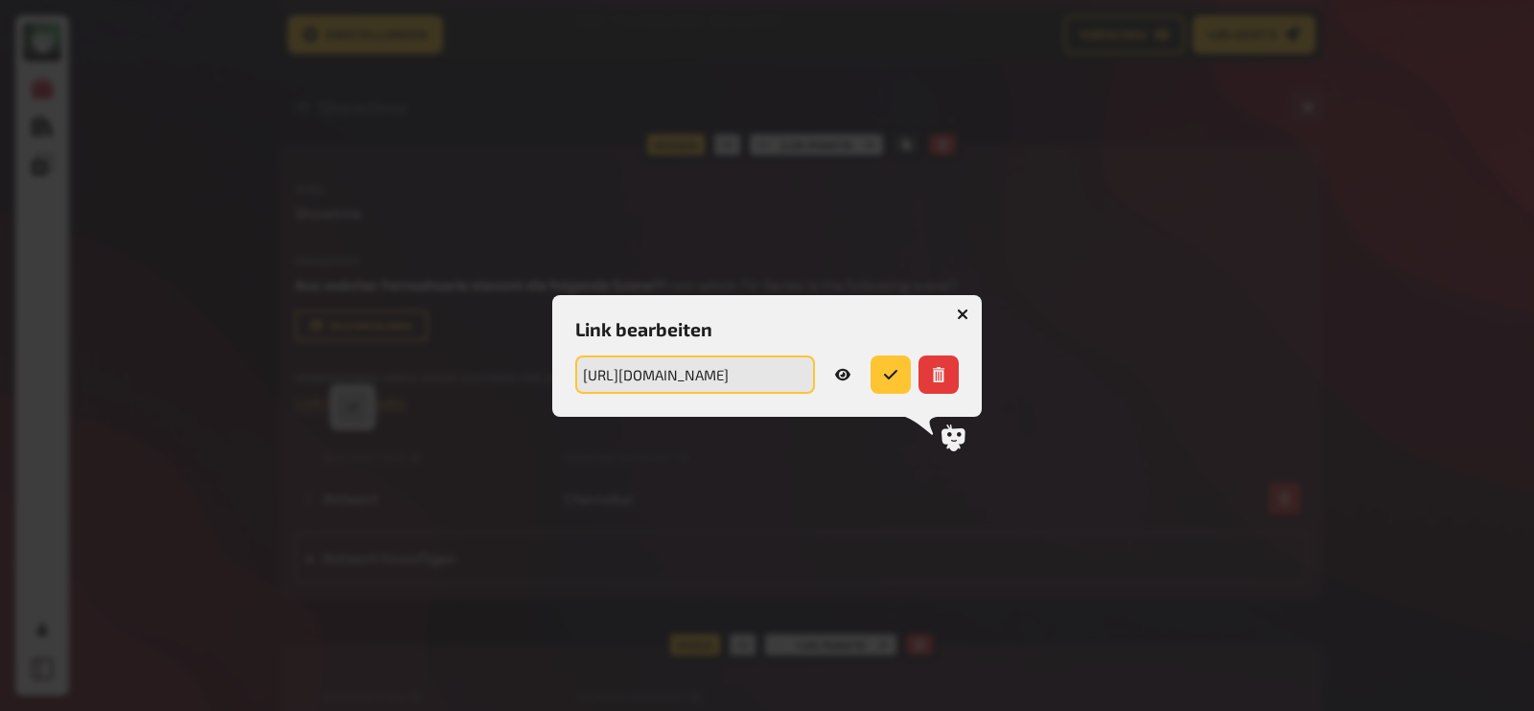
click at [689, 371] on input "[URL][DOMAIN_NAME]" at bounding box center [695, 375] width 240 height 38
click at [963, 313] on icon "button" at bounding box center [963, 314] width 18 height 18
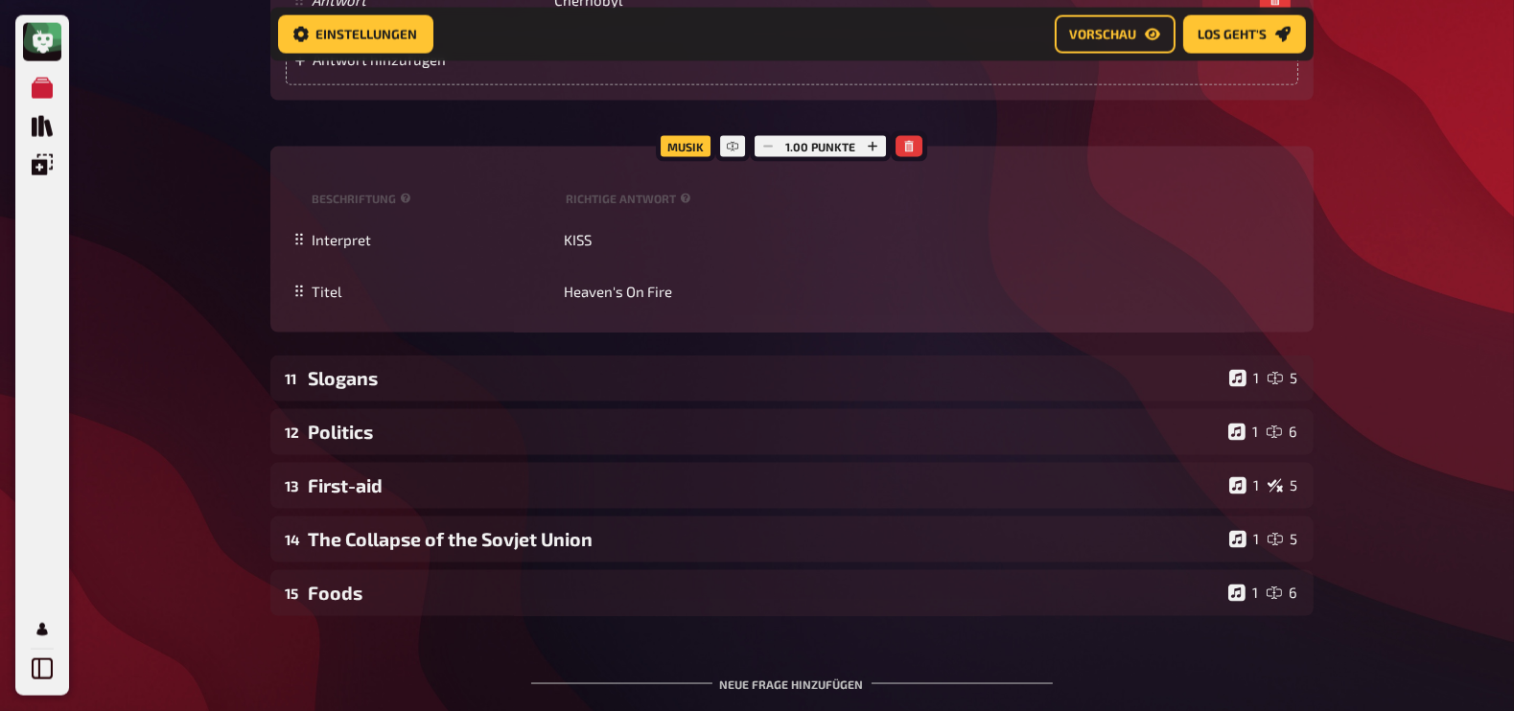
scroll to position [12799, 0]
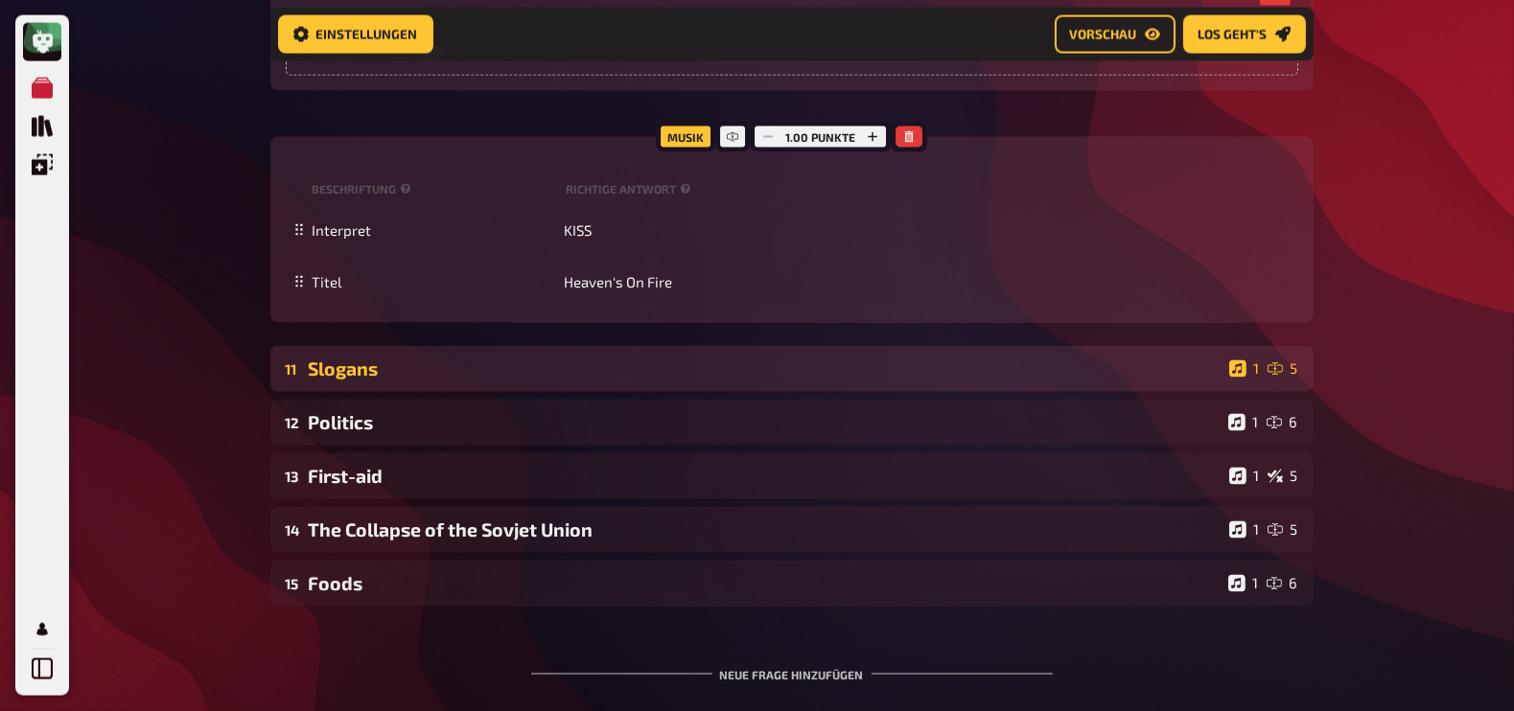
click at [438, 392] on div "11 Slogans 1 5" at bounding box center [791, 369] width 1043 height 46
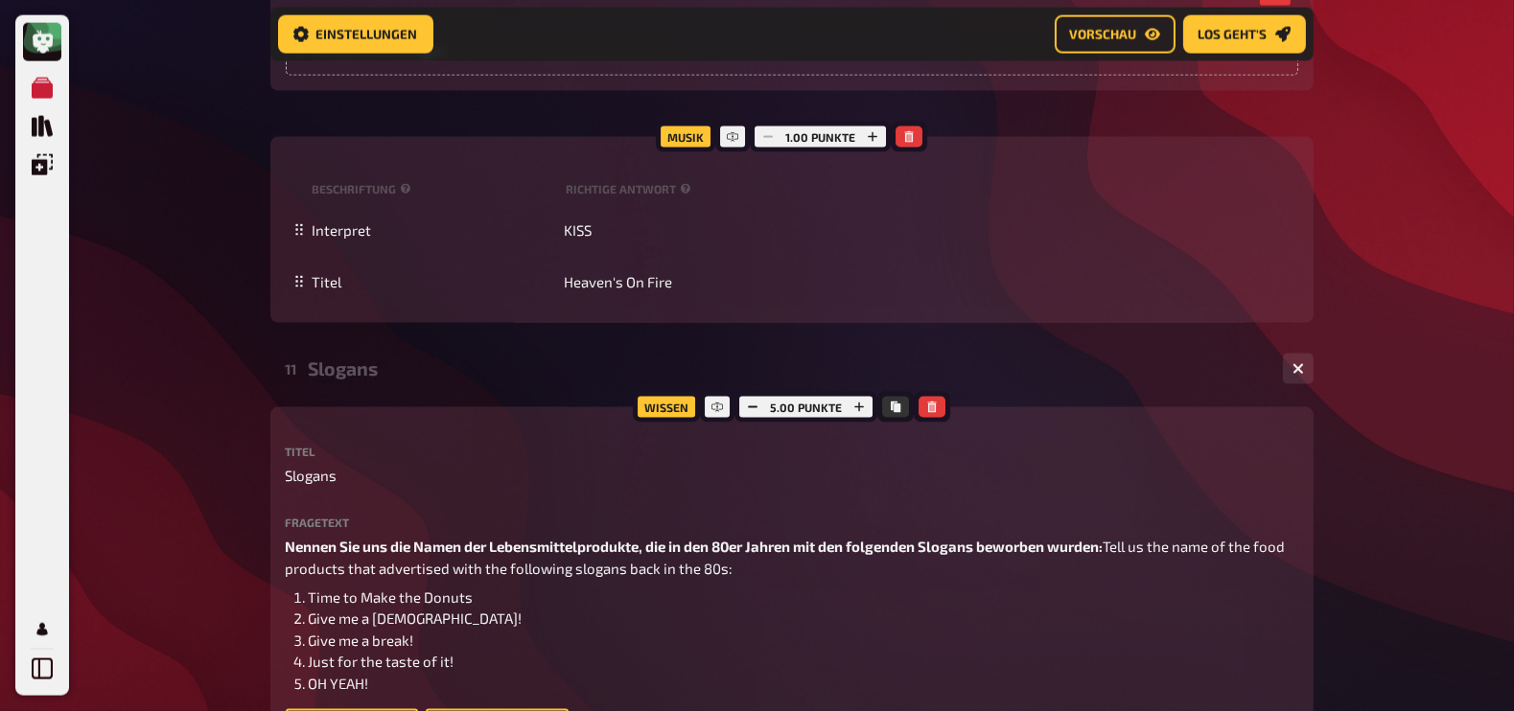
scroll to position [12986, 0]
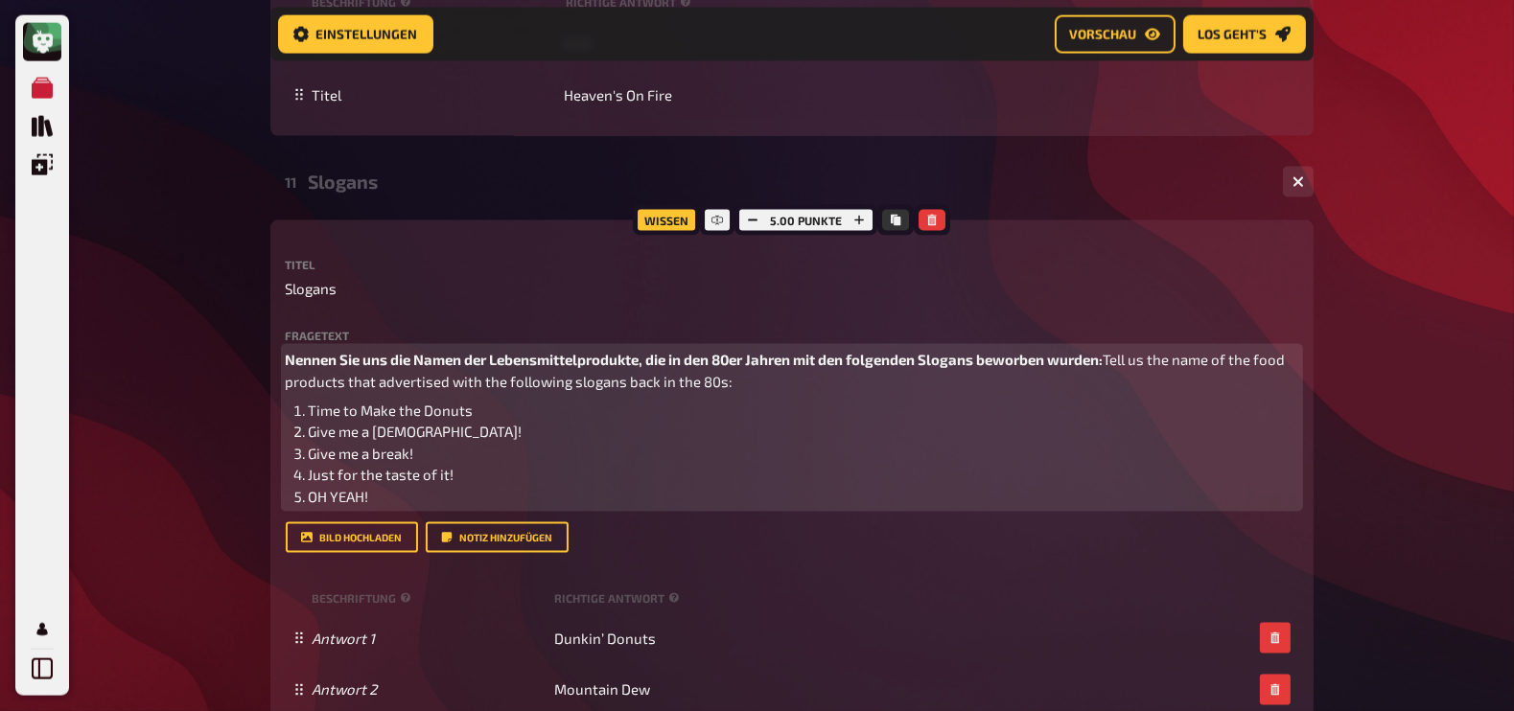
click at [356, 368] on span "Nennen Sie uns die Namen der Lebensmittelprodukte, die in den 80er Jahren mit d…" at bounding box center [695, 359] width 818 height 17
click at [327, 368] on span "Nennt uns die Namen der Lebensmittelprodukte, die in den 80er Jahren mit den fo…" at bounding box center [678, 359] width 784 height 17
click at [327, 368] on span "Nenntuns die Namen der Lebensmittelprodukte, die in den 80er Jahren mit den fol…" at bounding box center [676, 359] width 781 height 17
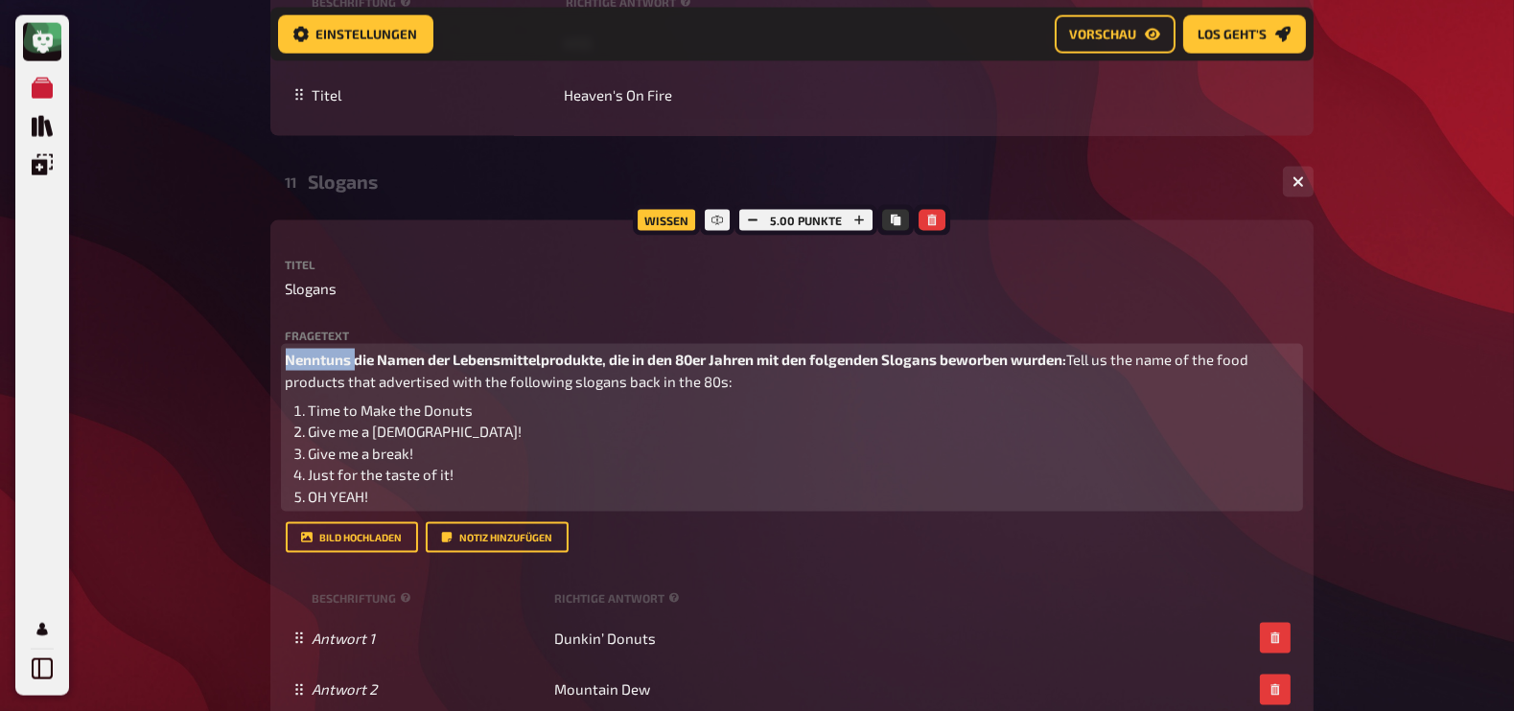
click at [327, 368] on span "Nenntuns die Namen der Lebensmittelprodukte, die in den 80er Jahren mit den fol…" at bounding box center [676, 359] width 781 height 17
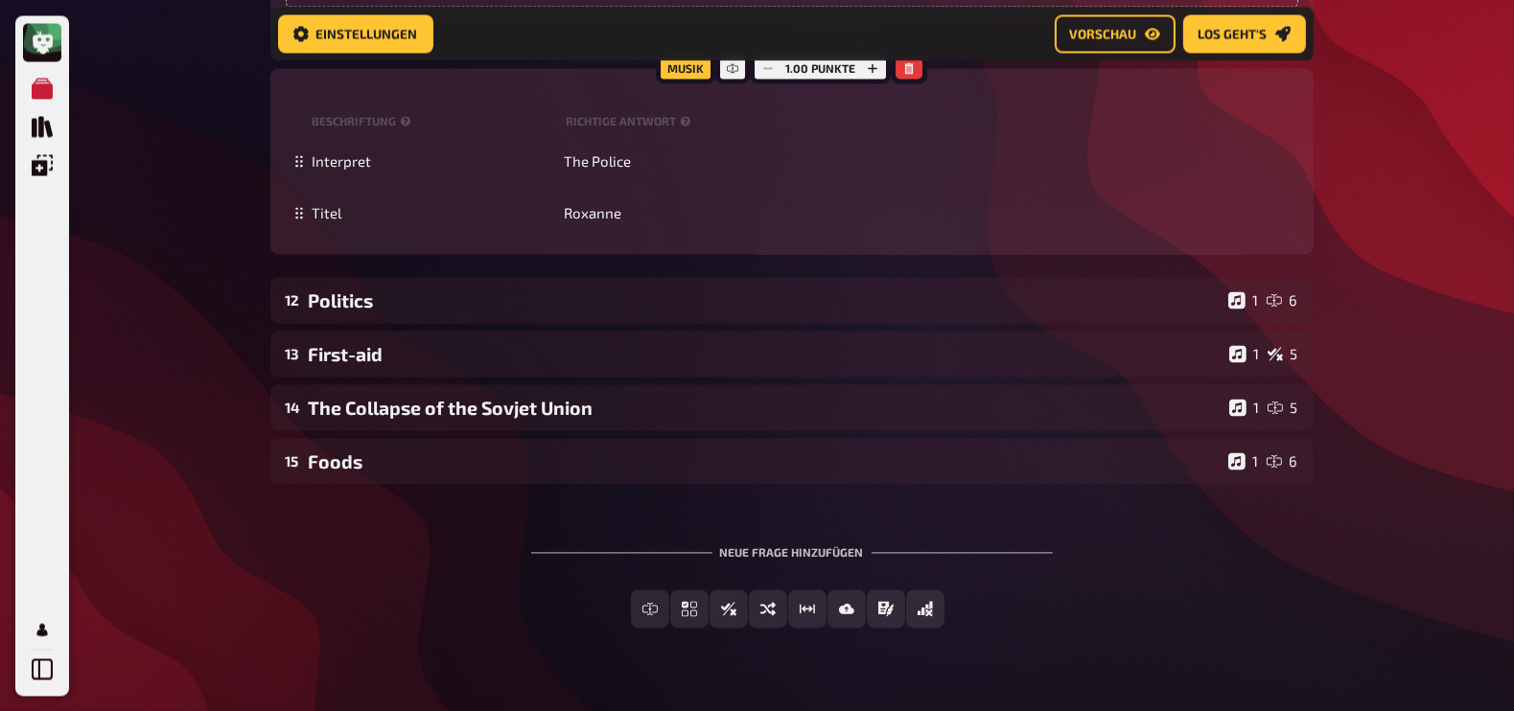
scroll to position [13915, 0]
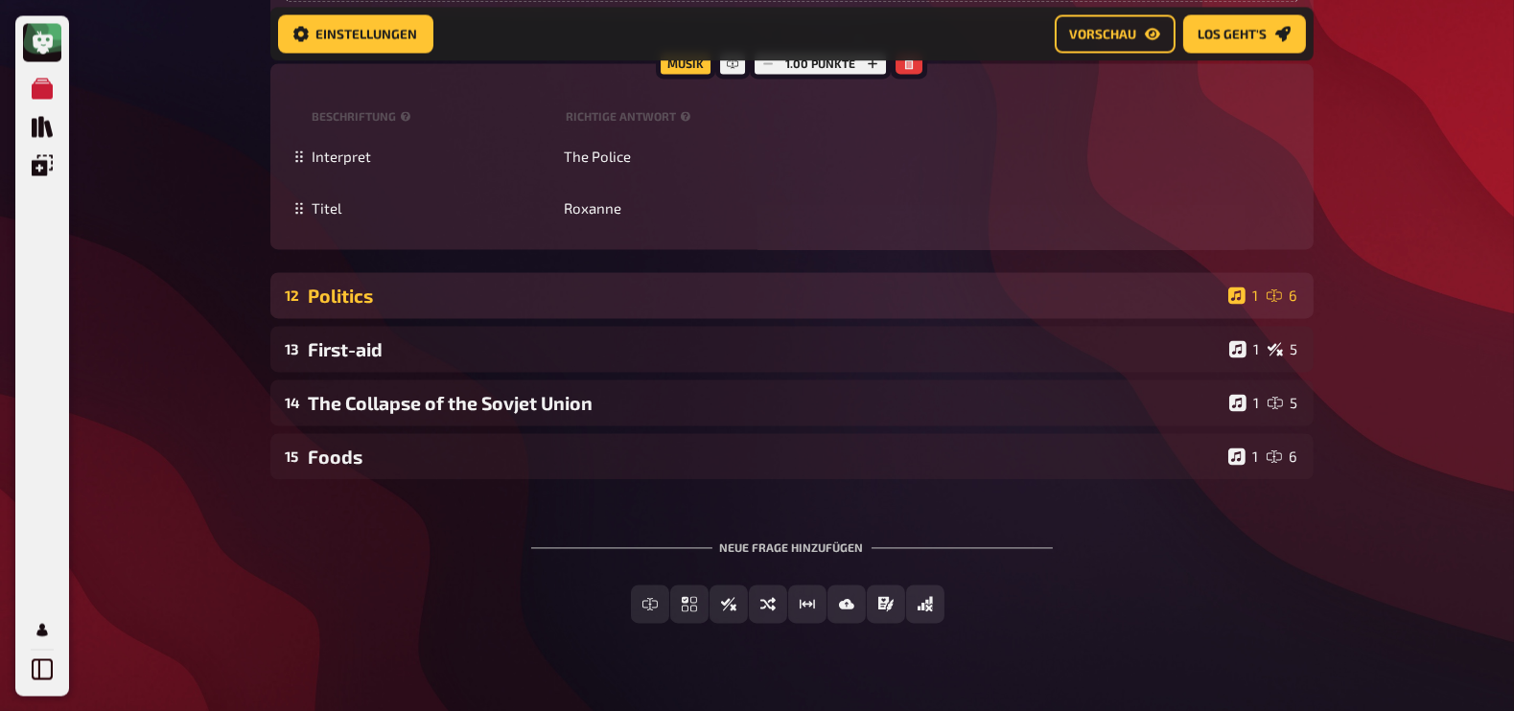
click at [415, 307] on div "Politics" at bounding box center [765, 296] width 912 height 22
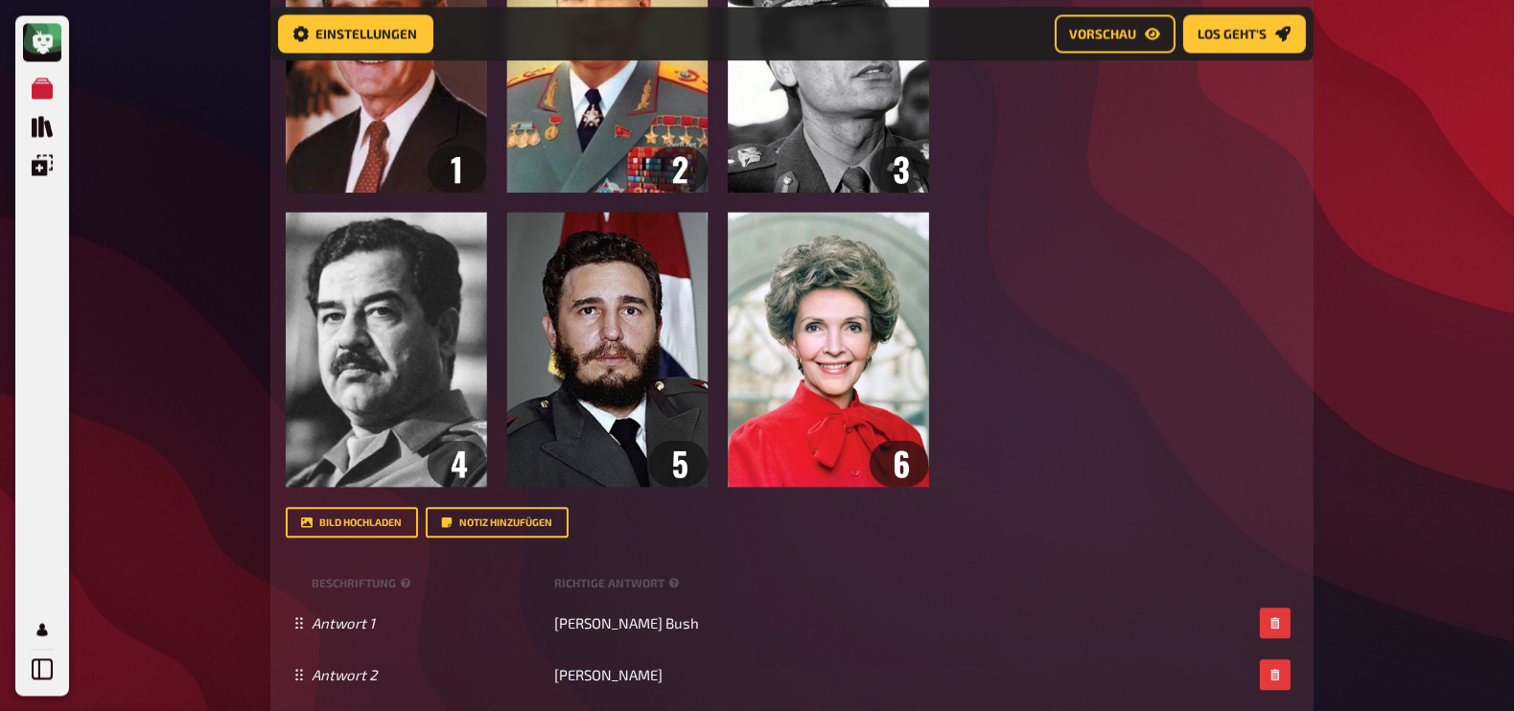
scroll to position [14709, 0]
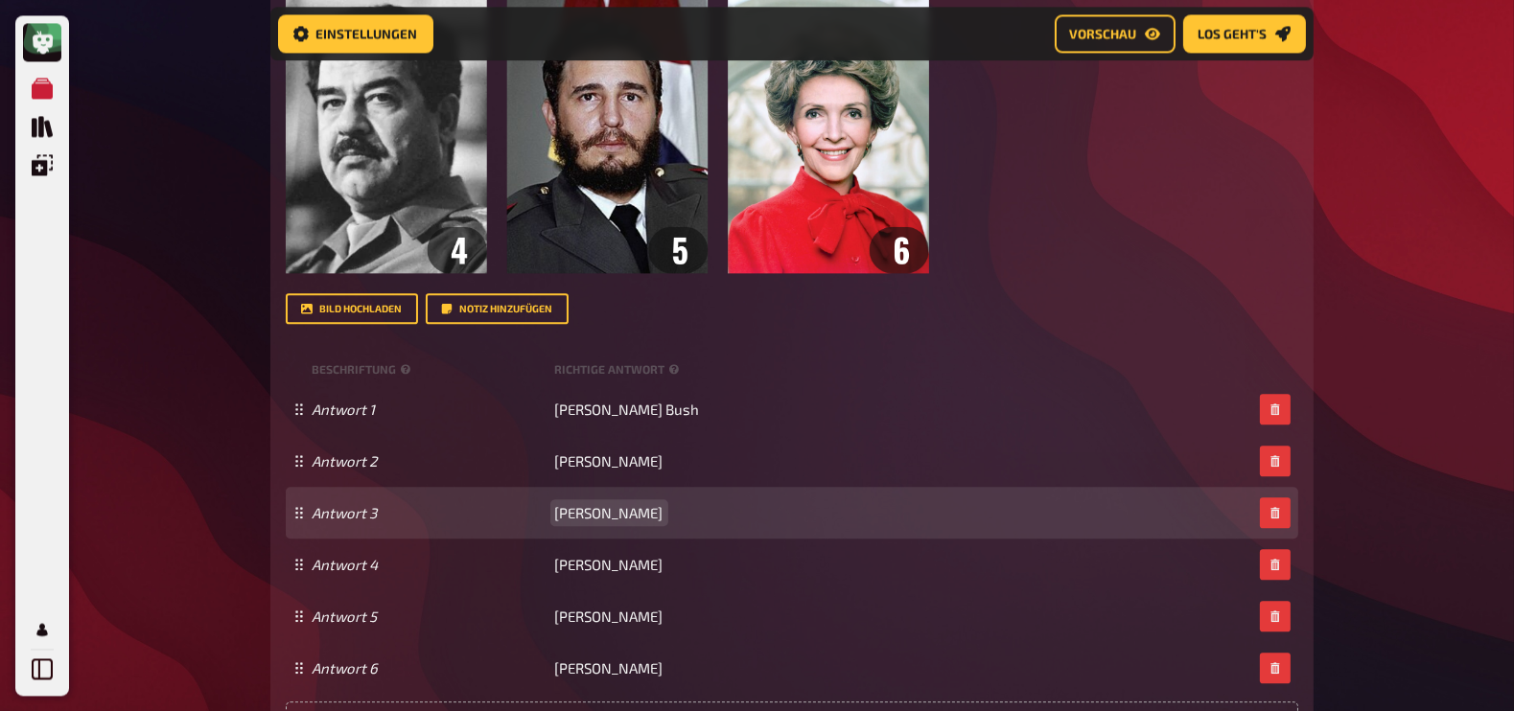
click at [625, 522] on span "[PERSON_NAME]" at bounding box center [609, 512] width 108 height 17
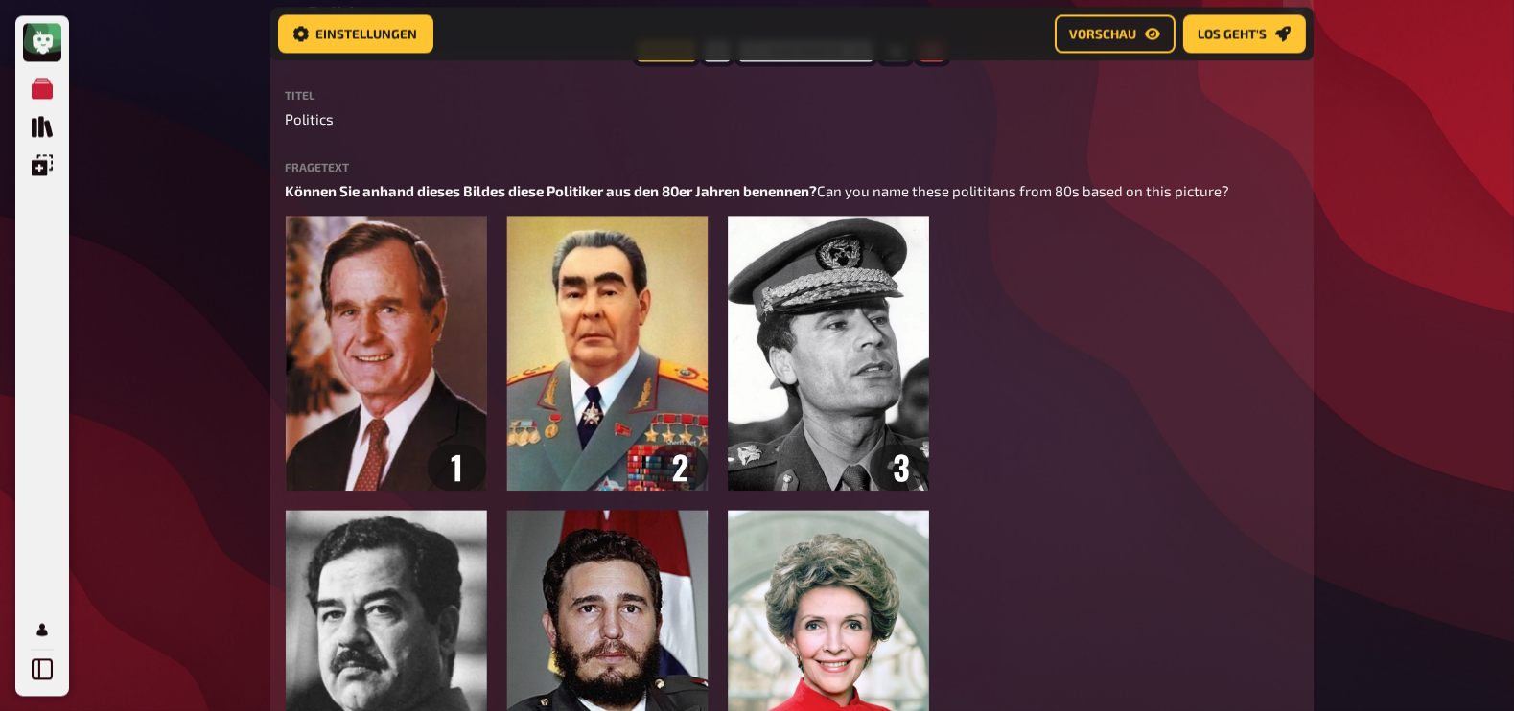
scroll to position [14192, 0]
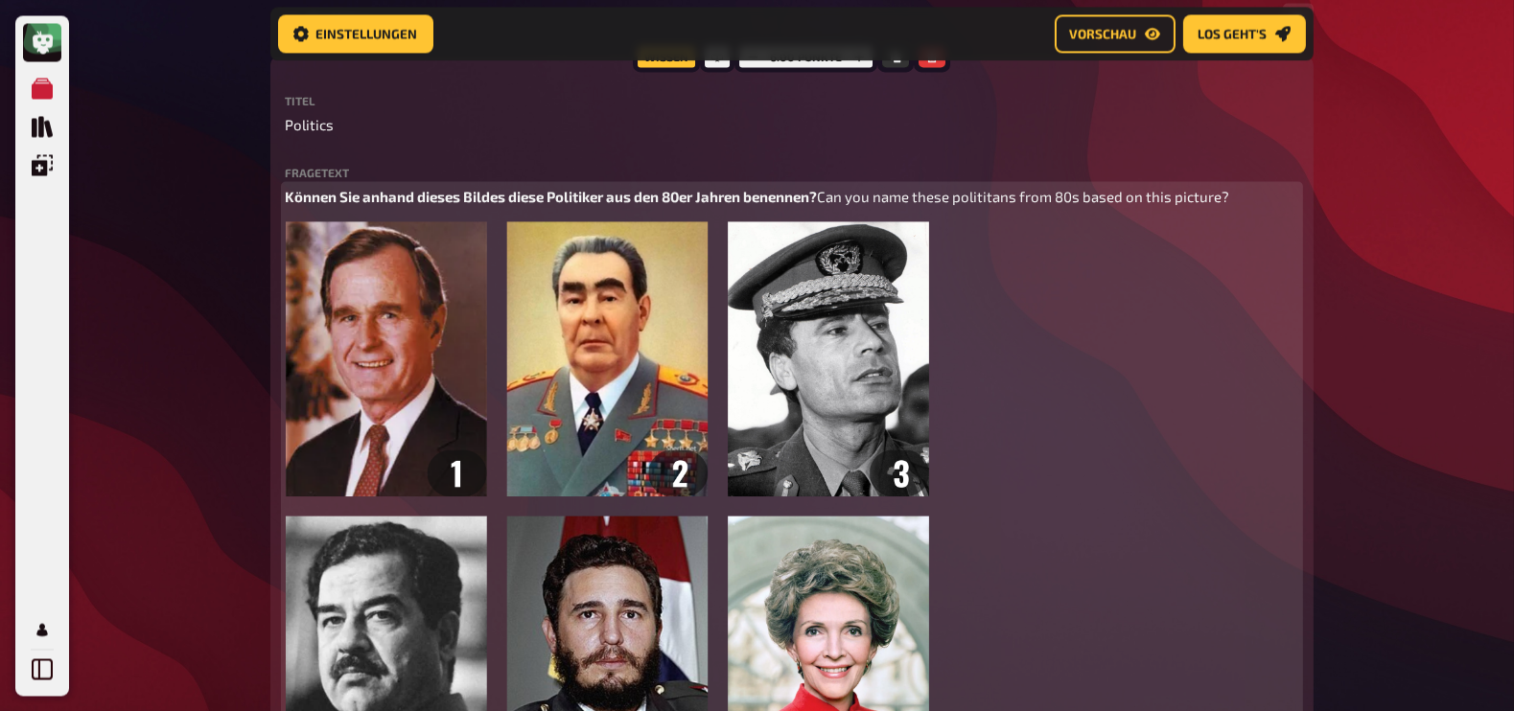
click at [609, 205] on span "Können Sie anhand dieses Bildes diese Politiker aus den 80er Jahren benennen?" at bounding box center [552, 196] width 532 height 17
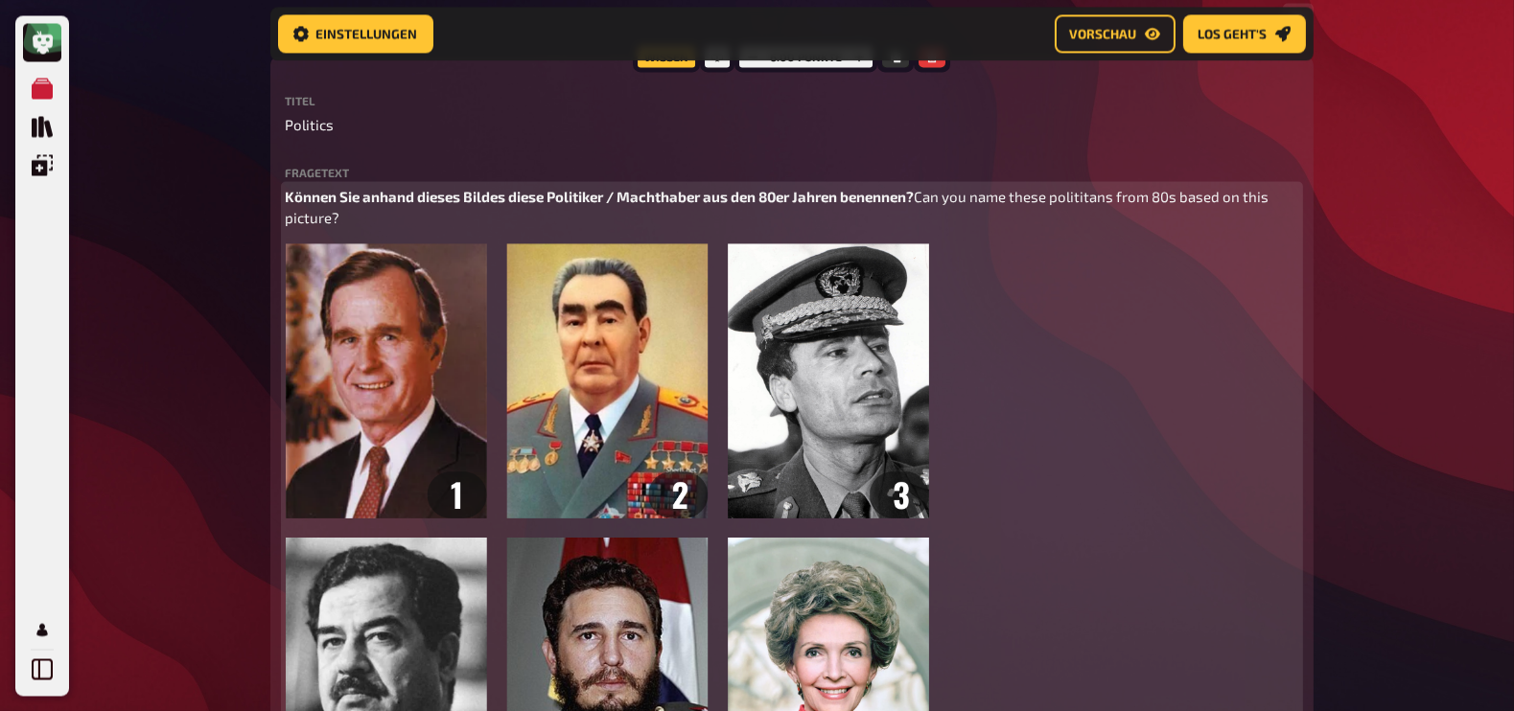
click at [483, 227] on span "Can you name these polititans from 80s based on this picture?" at bounding box center [779, 207] width 987 height 39
click at [556, 227] on span "Can you name these polititans /rulers from 80s based on this picture?" at bounding box center [790, 207] width 1008 height 39
click at [569, 227] on span "Can you name these polititans /rulers from 80s based on this picture?" at bounding box center [790, 207] width 1008 height 39
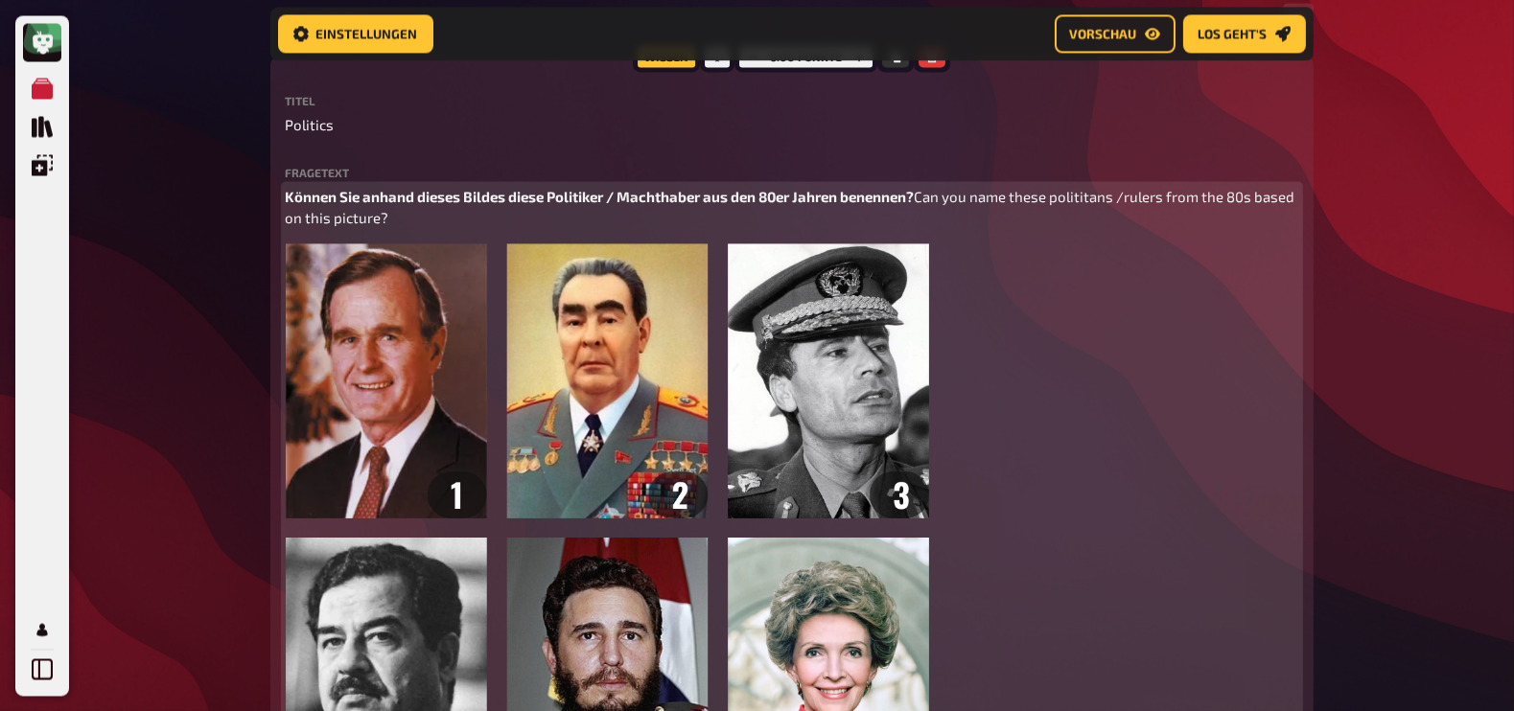
click at [352, 205] on span "Können Sie anhand dieses Bildes diese Politiker / Machthaber aus den 80er Jahre…" at bounding box center [600, 196] width 629 height 17
click at [480, 205] on span "[PERSON_NAME] ihr anhand dieses Bildes diese Politiker / Machthaber aus den 80e…" at bounding box center [630, 196] width 689 height 17
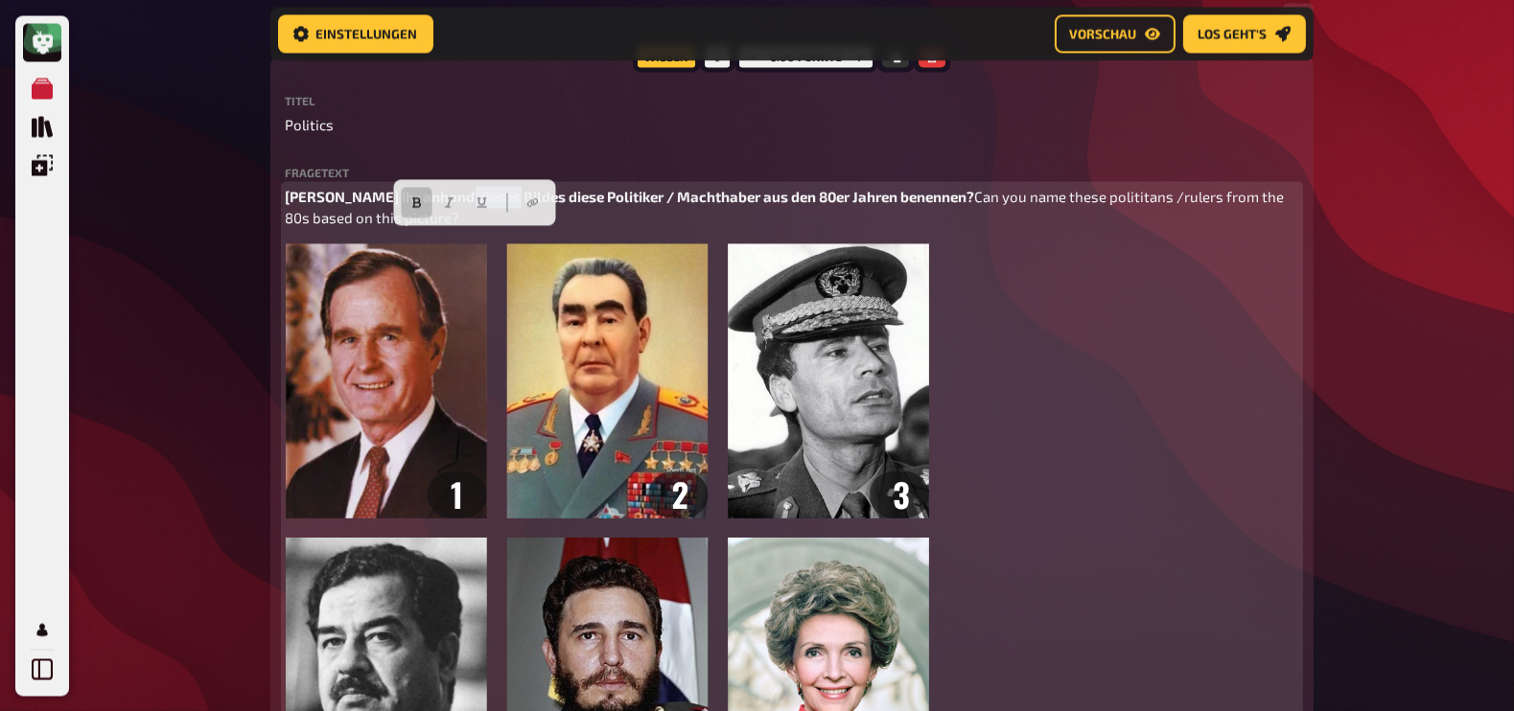
click at [480, 205] on span "[PERSON_NAME] ihr anhand dieses Bildes diese Politiker / Machthaber aus den 80e…" at bounding box center [630, 196] width 689 height 17
click at [451, 205] on span "[PERSON_NAME] ihr anhand diediese Politiker / Machthaber aus den 80er Jahren be…" at bounding box center [595, 196] width 618 height 17
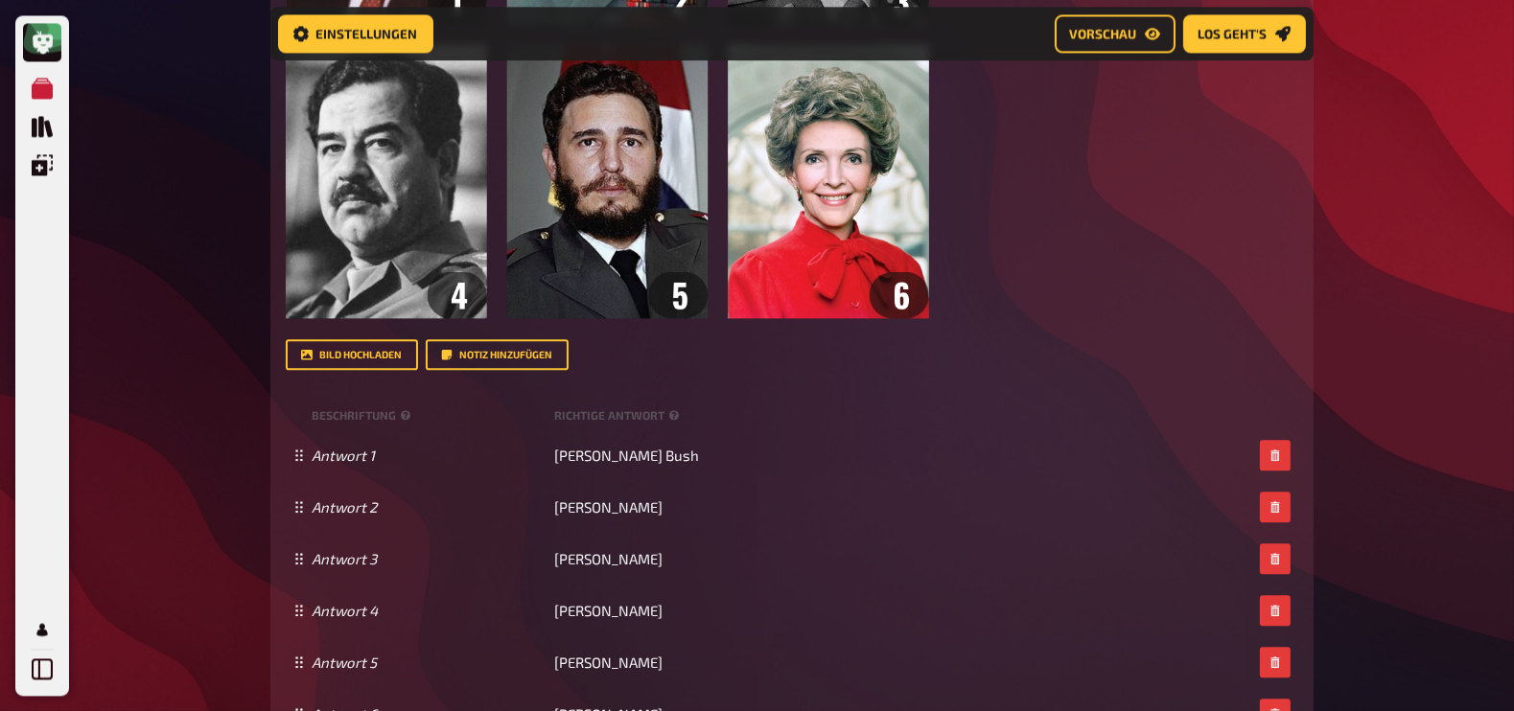
scroll to position [14682, 0]
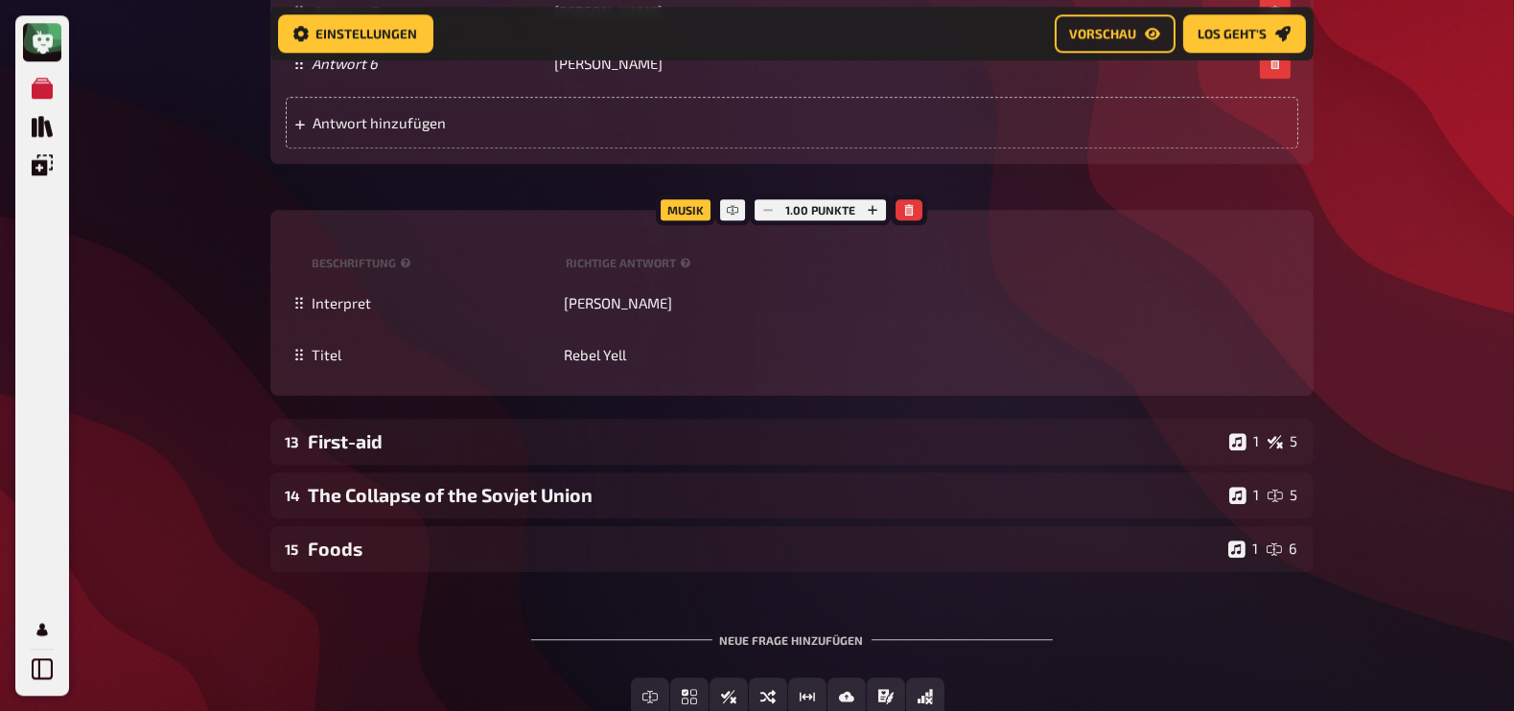
scroll to position [15337, 0]
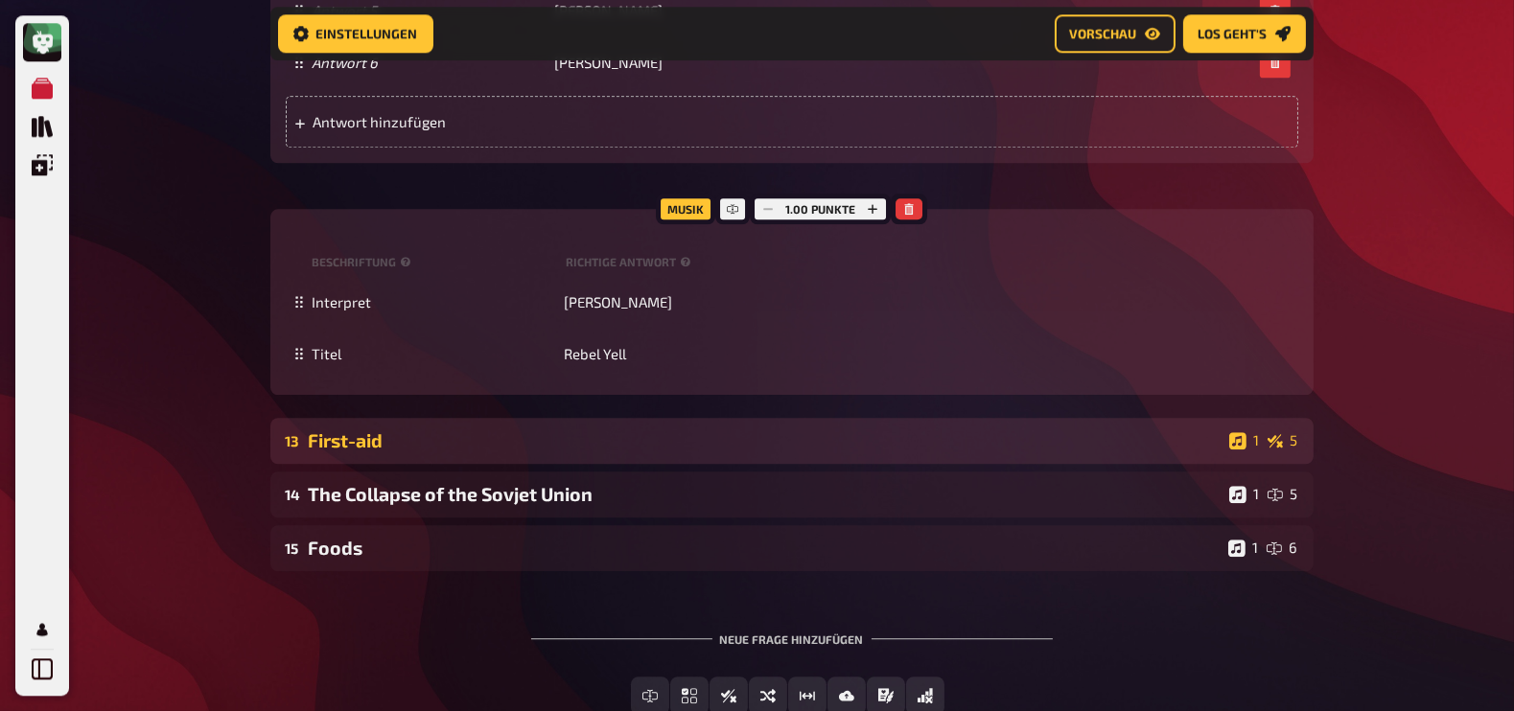
click at [420, 452] on div "First-aid" at bounding box center [765, 440] width 913 height 22
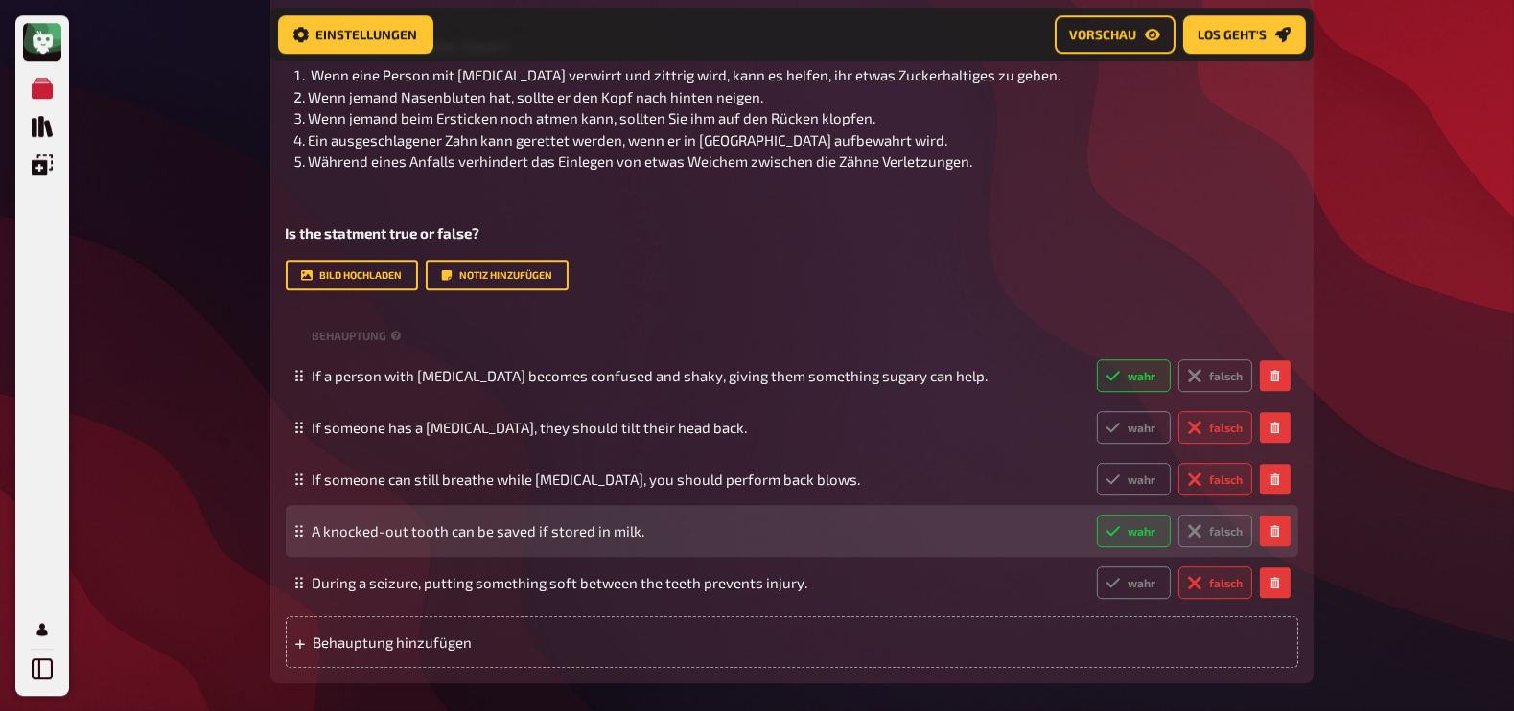
scroll to position [15910, 0]
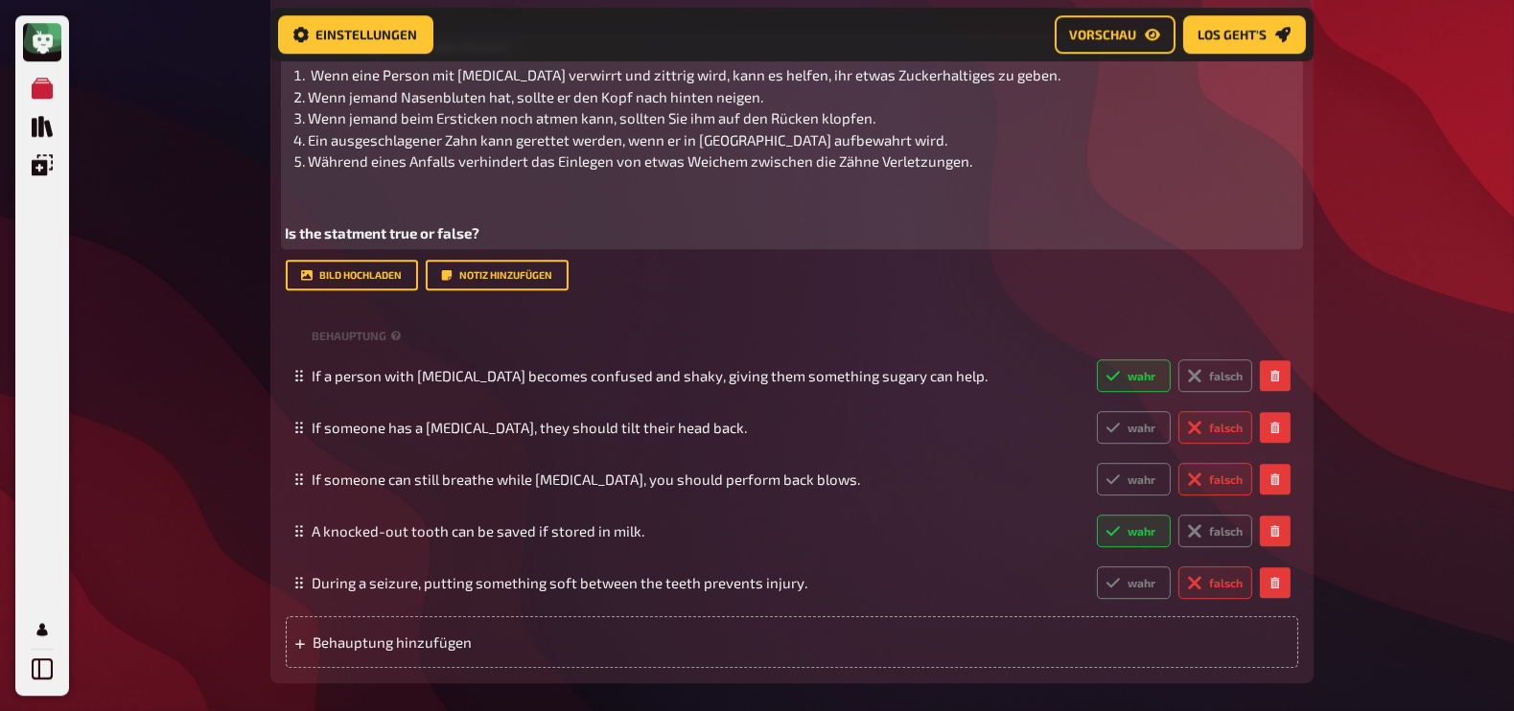
click at [408, 170] on span "Während eines Anfalls verhindert das Einlegen von etwas Weichem zwischen die Zä…" at bounding box center [641, 160] width 664 height 17
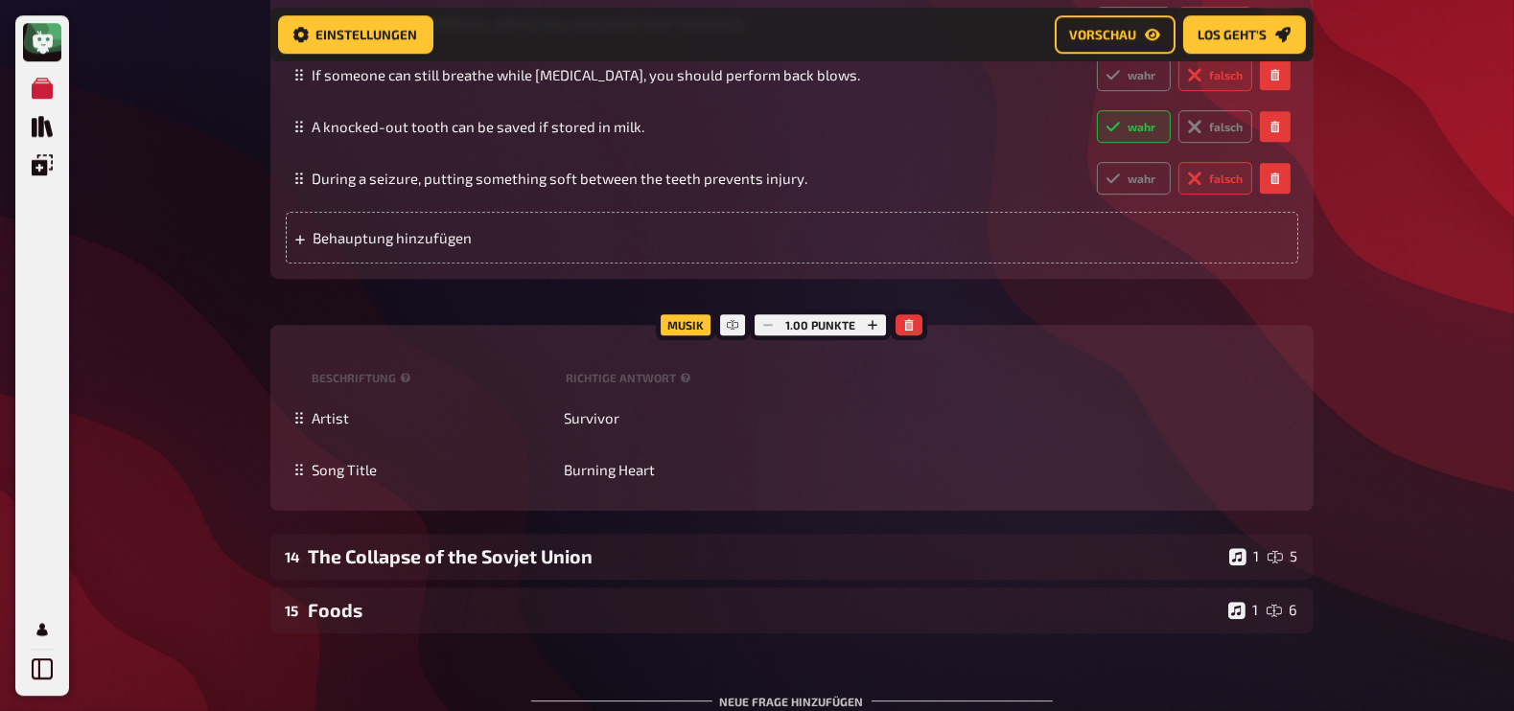
scroll to position [16451, 0]
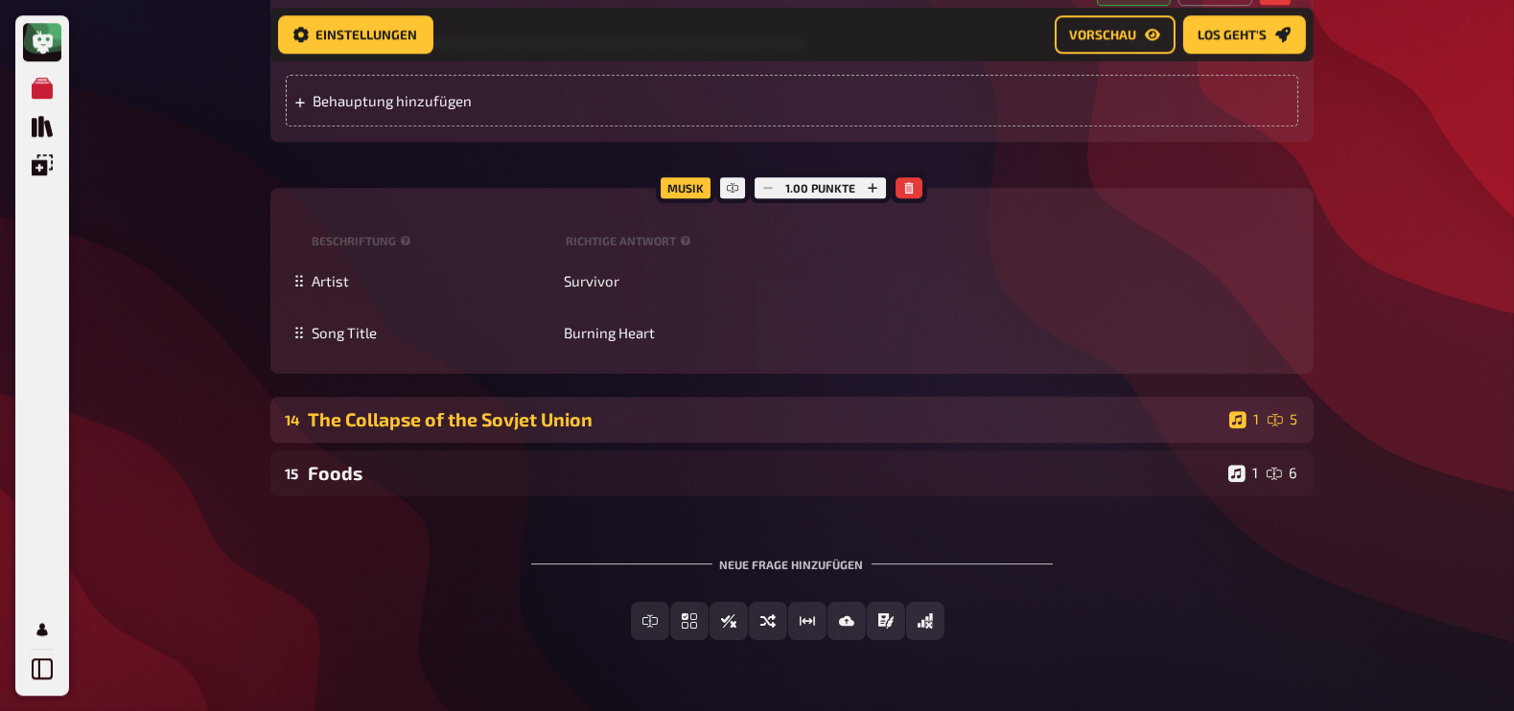
click at [438, 430] on div "The Collapse of the Sovjet Union" at bounding box center [765, 419] width 913 height 22
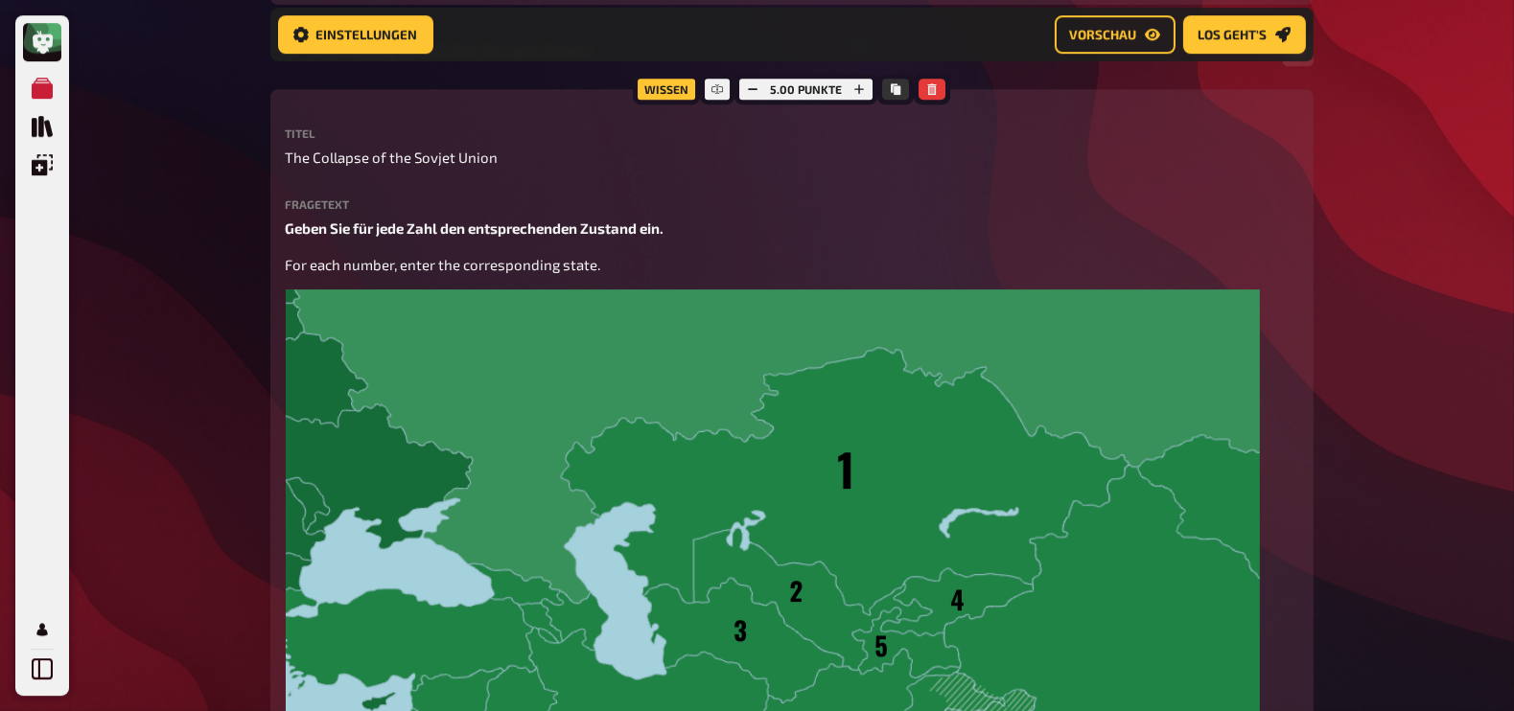
scroll to position [16842, 0]
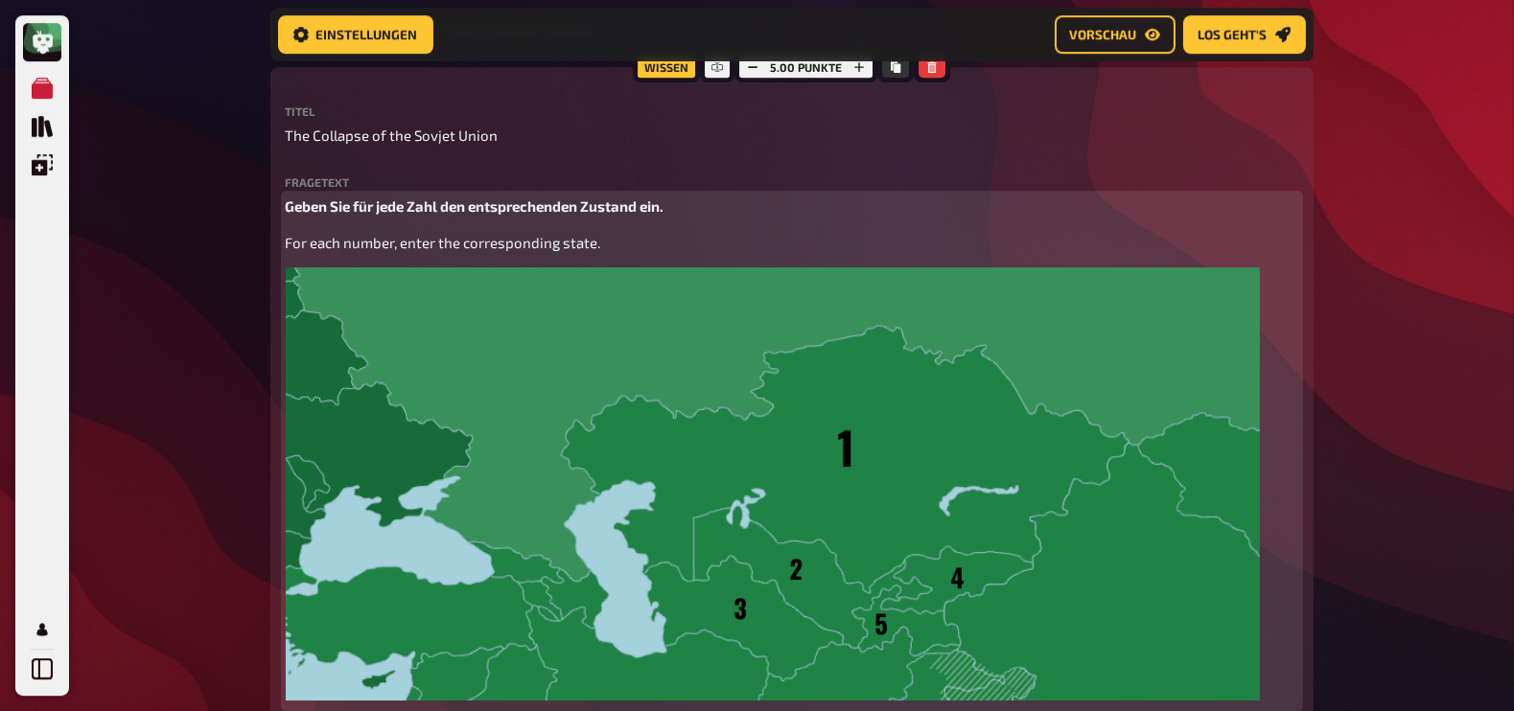
click at [348, 215] on span "Geben Sie für jede Zahl den entsprechenden Zustand ein." at bounding box center [475, 205] width 379 height 17
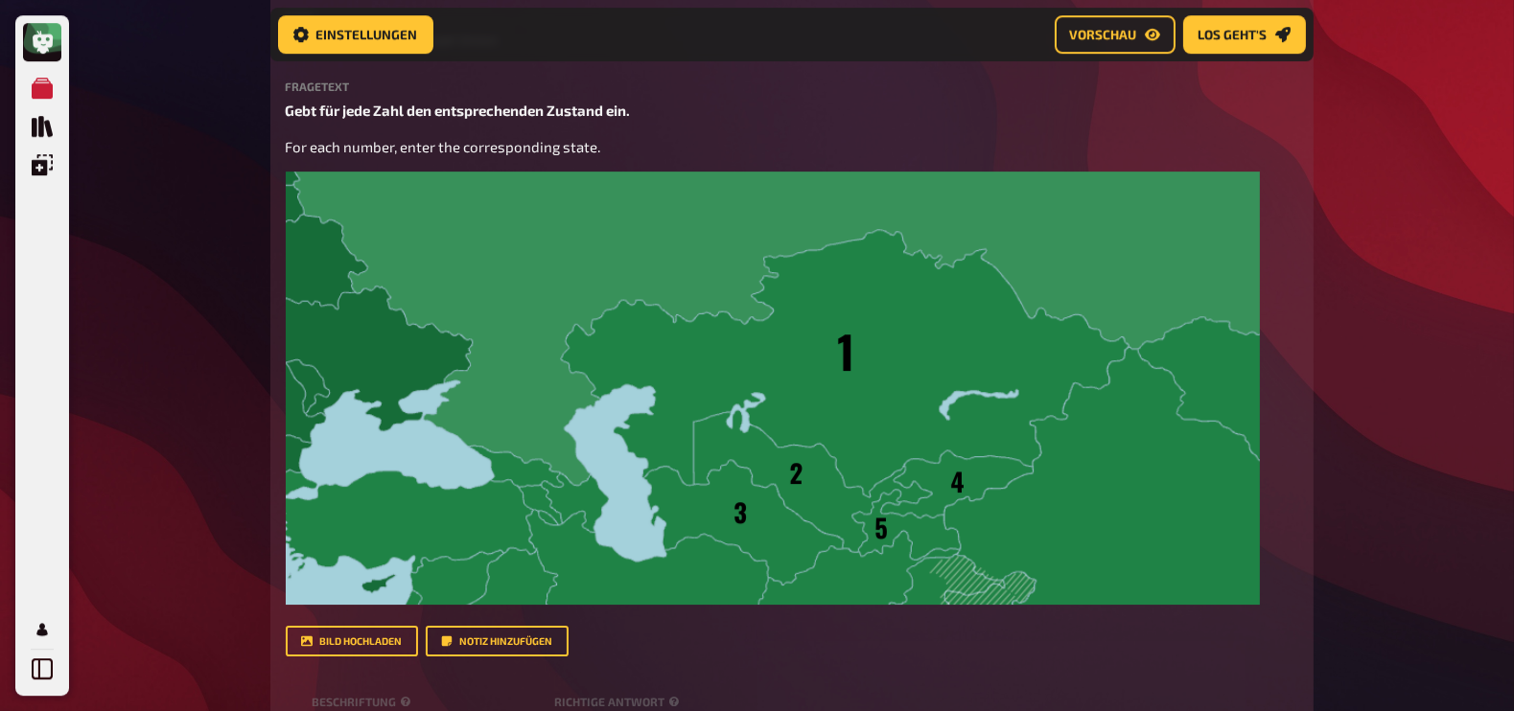
scroll to position [16937, 0]
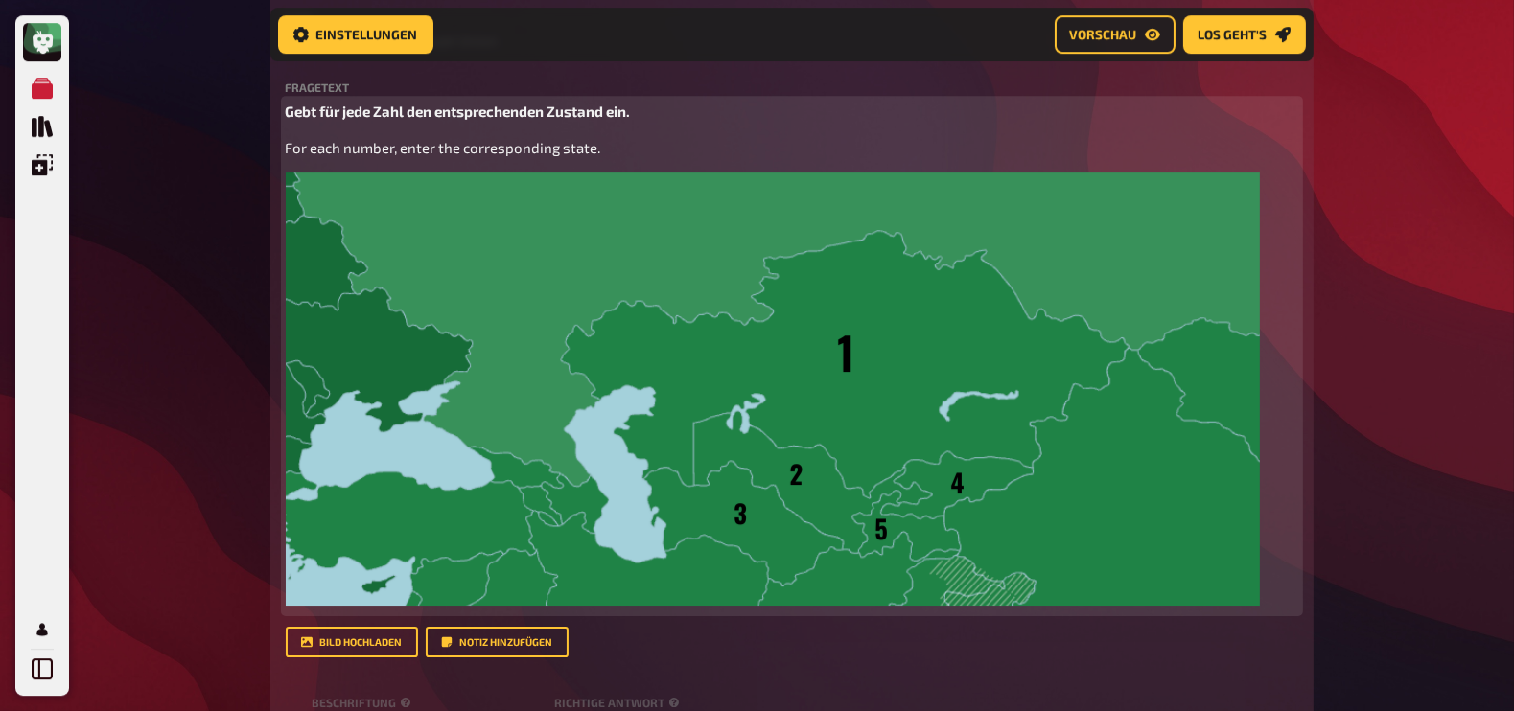
click at [579, 120] on span "Gebt für jede Zahl den entsprechenden Zustand ein." at bounding box center [458, 111] width 345 height 17
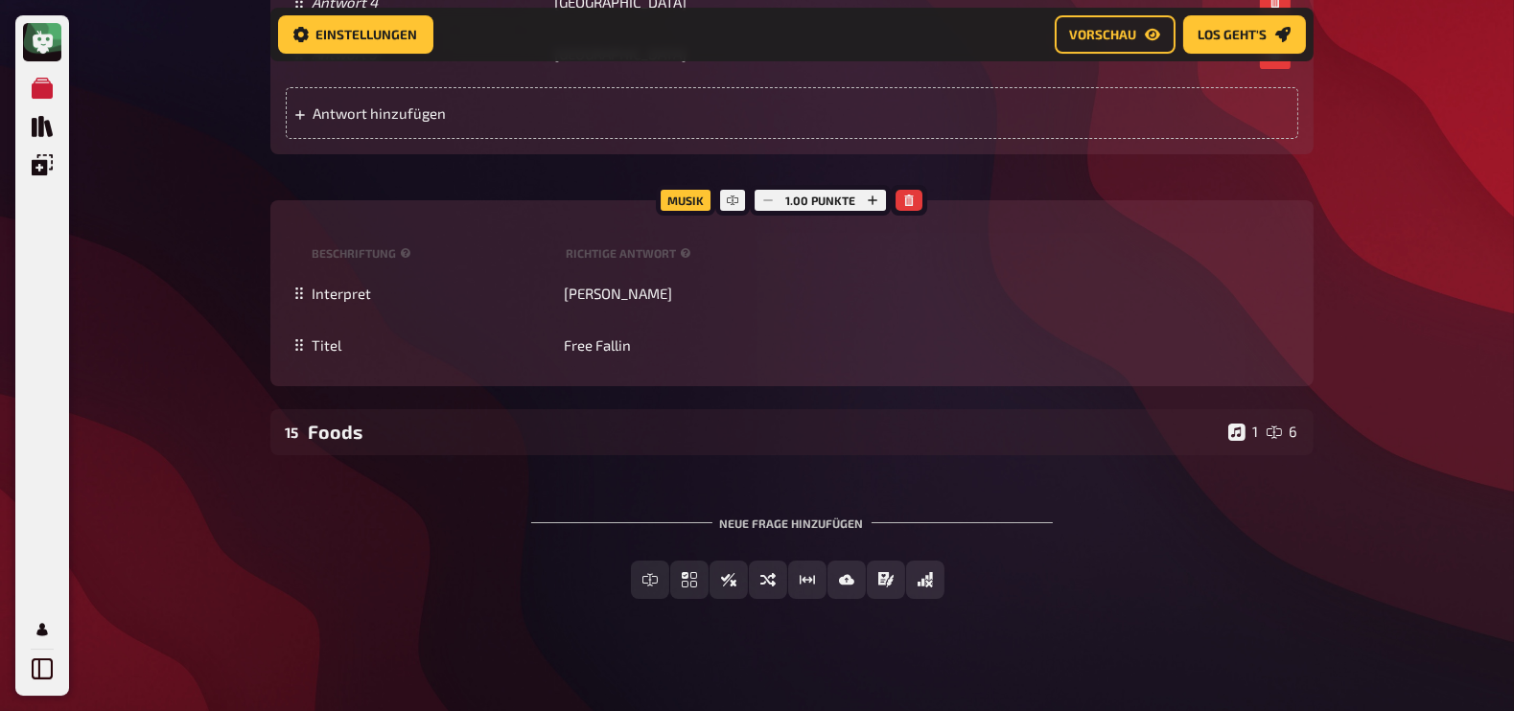
scroll to position [17887, 0]
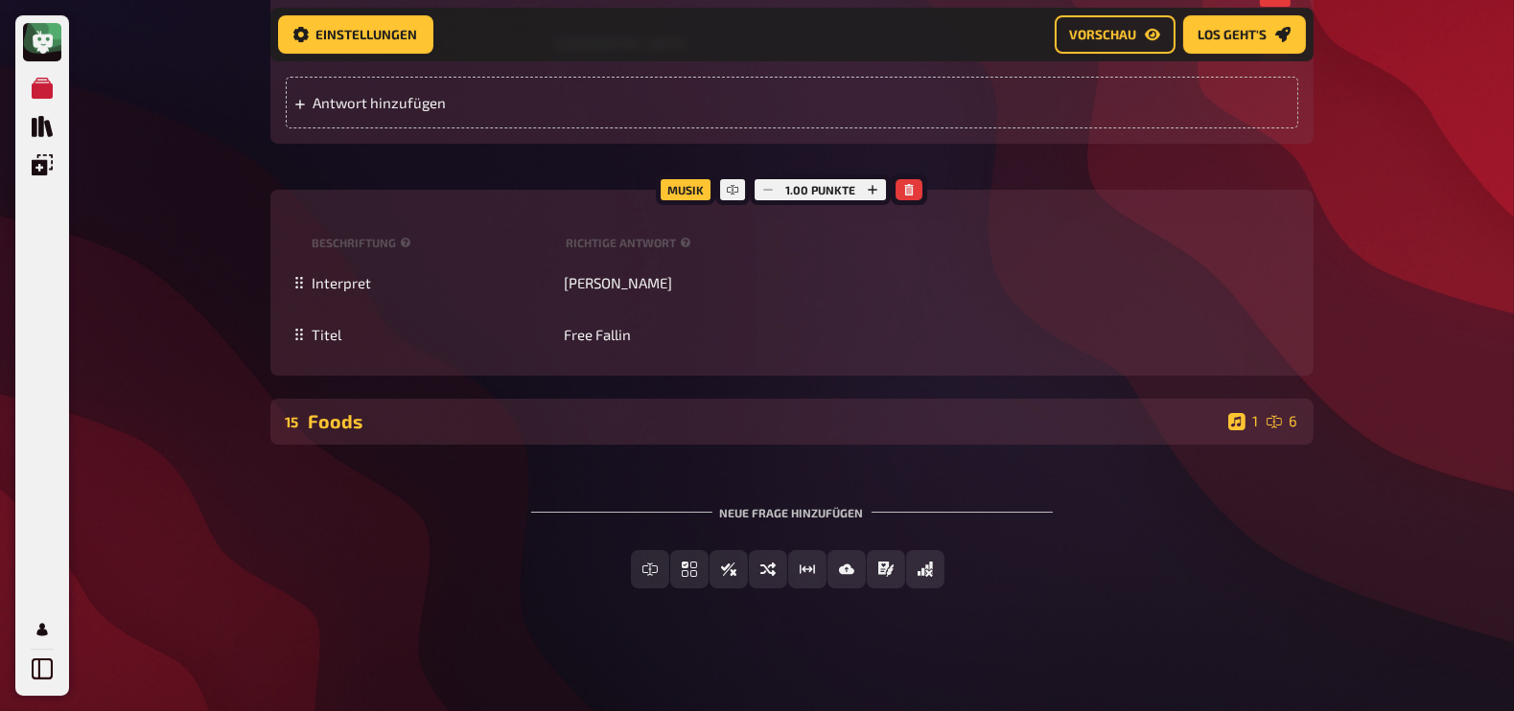
click at [418, 415] on div "Foods" at bounding box center [765, 421] width 912 height 22
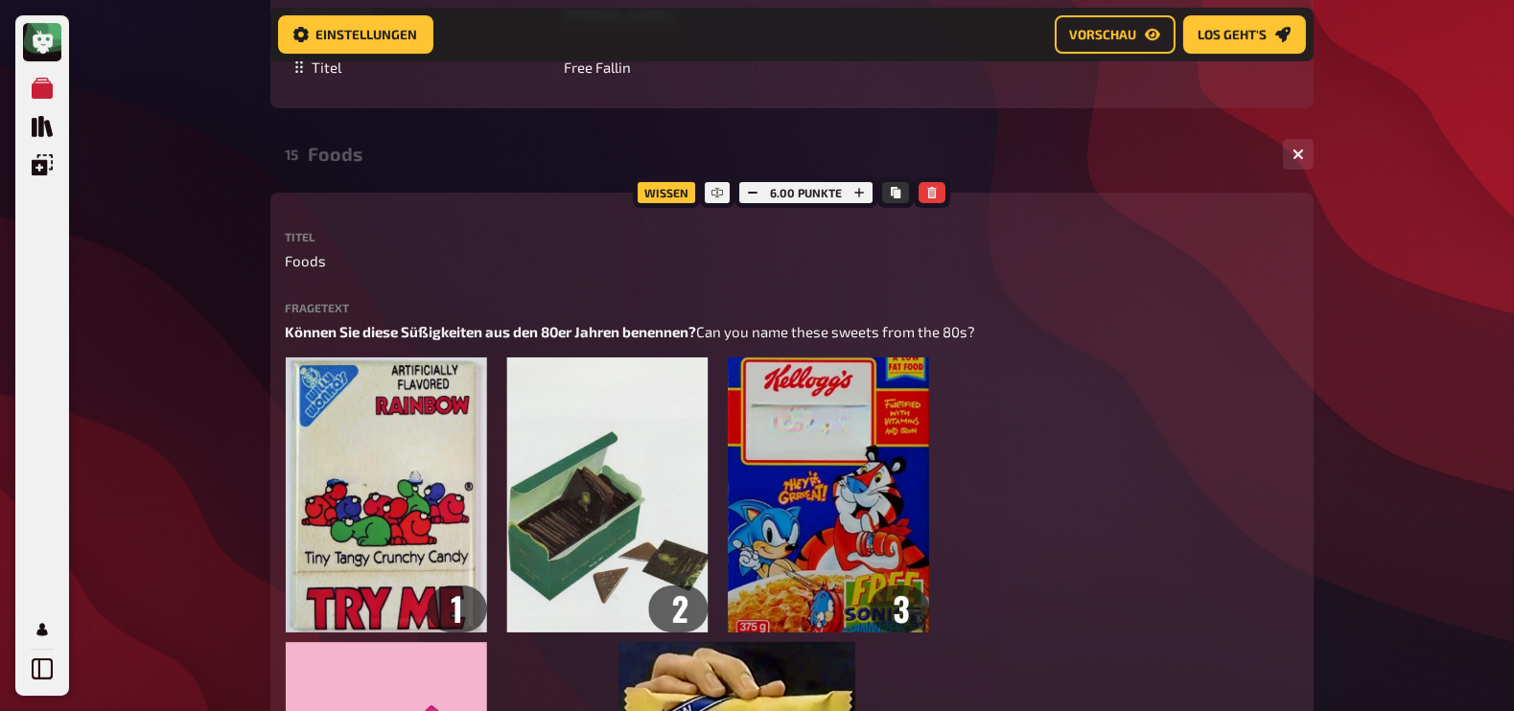
scroll to position [18113, 0]
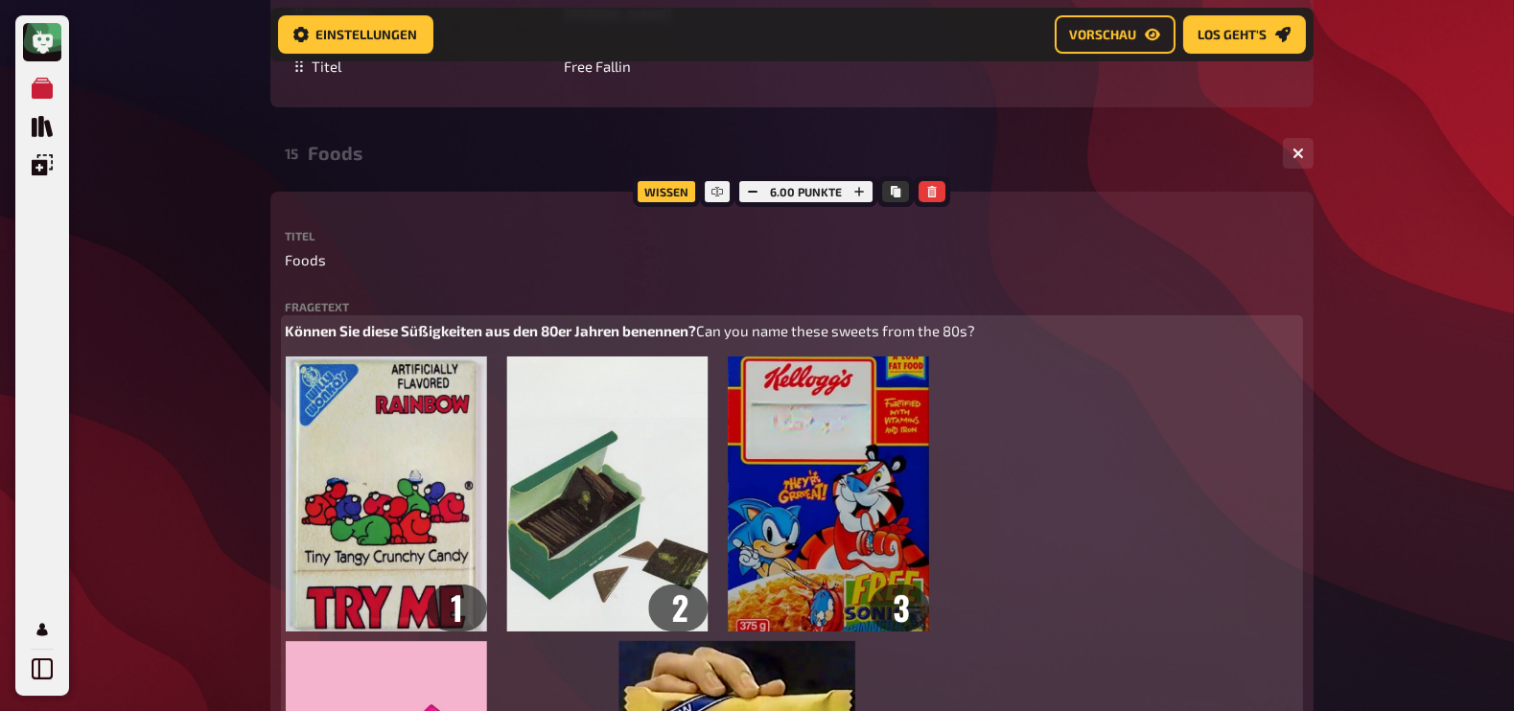
click at [350, 339] on span "Können Sie diese Süßigkeiten aus den 80er Jahren benennen?" at bounding box center [491, 330] width 411 height 17
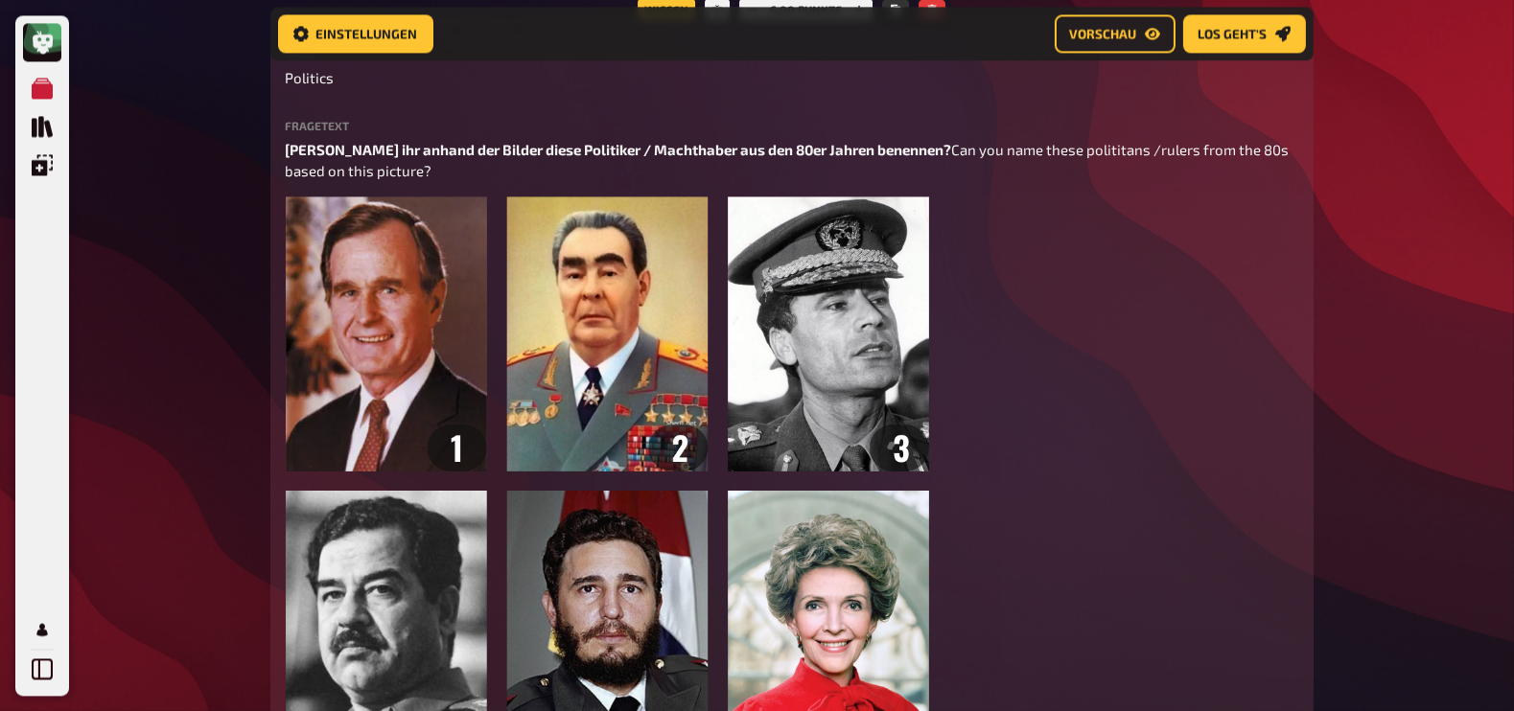
scroll to position [14238, 0]
